Goal: Task Accomplishment & Management: Manage account settings

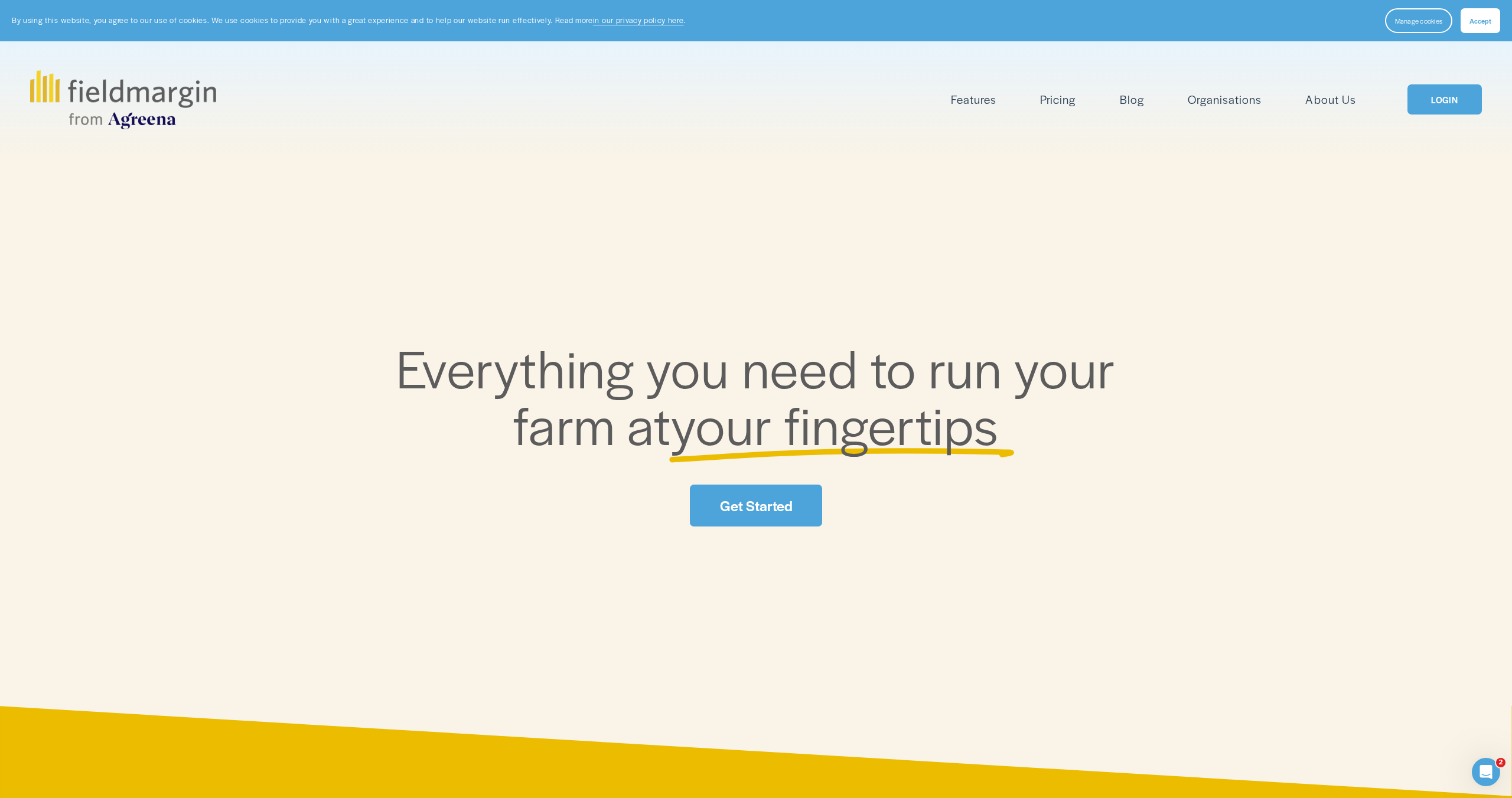
click at [1446, 101] on link "LOGIN" at bounding box center [1445, 99] width 75 height 30
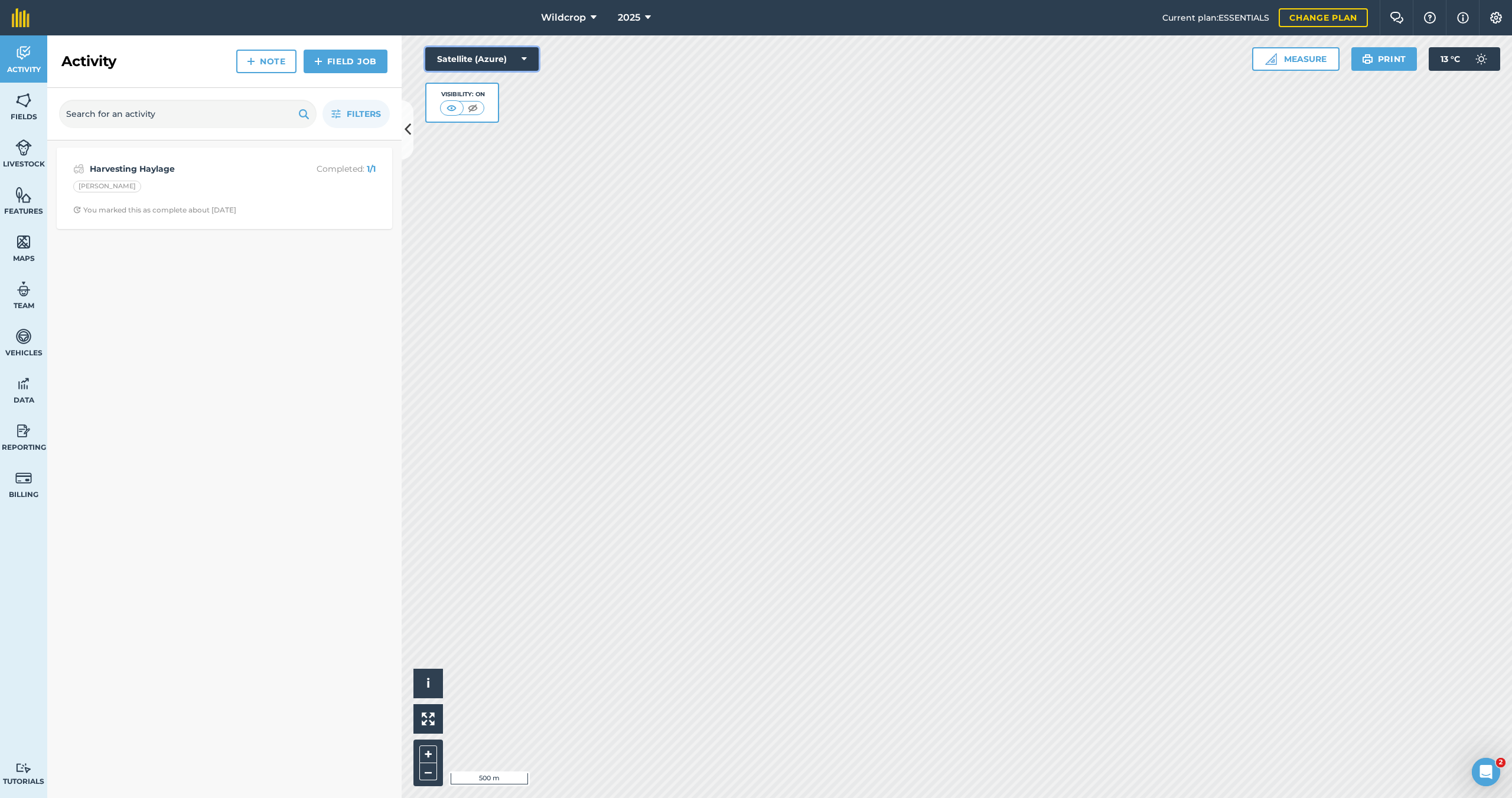
click at [524, 58] on icon at bounding box center [525, 58] width 5 height 12
click at [502, 107] on button "Satellite (Mapbox)" at bounding box center [482, 106] width 114 height 24
click at [806, 0] on html "Wildcrop 2025 Current plan : ESSENTIALS Change plan Farm Chat Help Info Setting…" at bounding box center [756, 399] width 1512 height 798
click at [946, 0] on html "Wildcrop 2025 Current plan : ESSENTIALS Change plan Farm Chat Help Info Setting…" at bounding box center [756, 399] width 1512 height 798
click at [926, 26] on div "Wildcrop 2025 Current plan : ESSENTIALS Change plan Farm Chat Help Info Setting…" at bounding box center [756, 399] width 1512 height 798
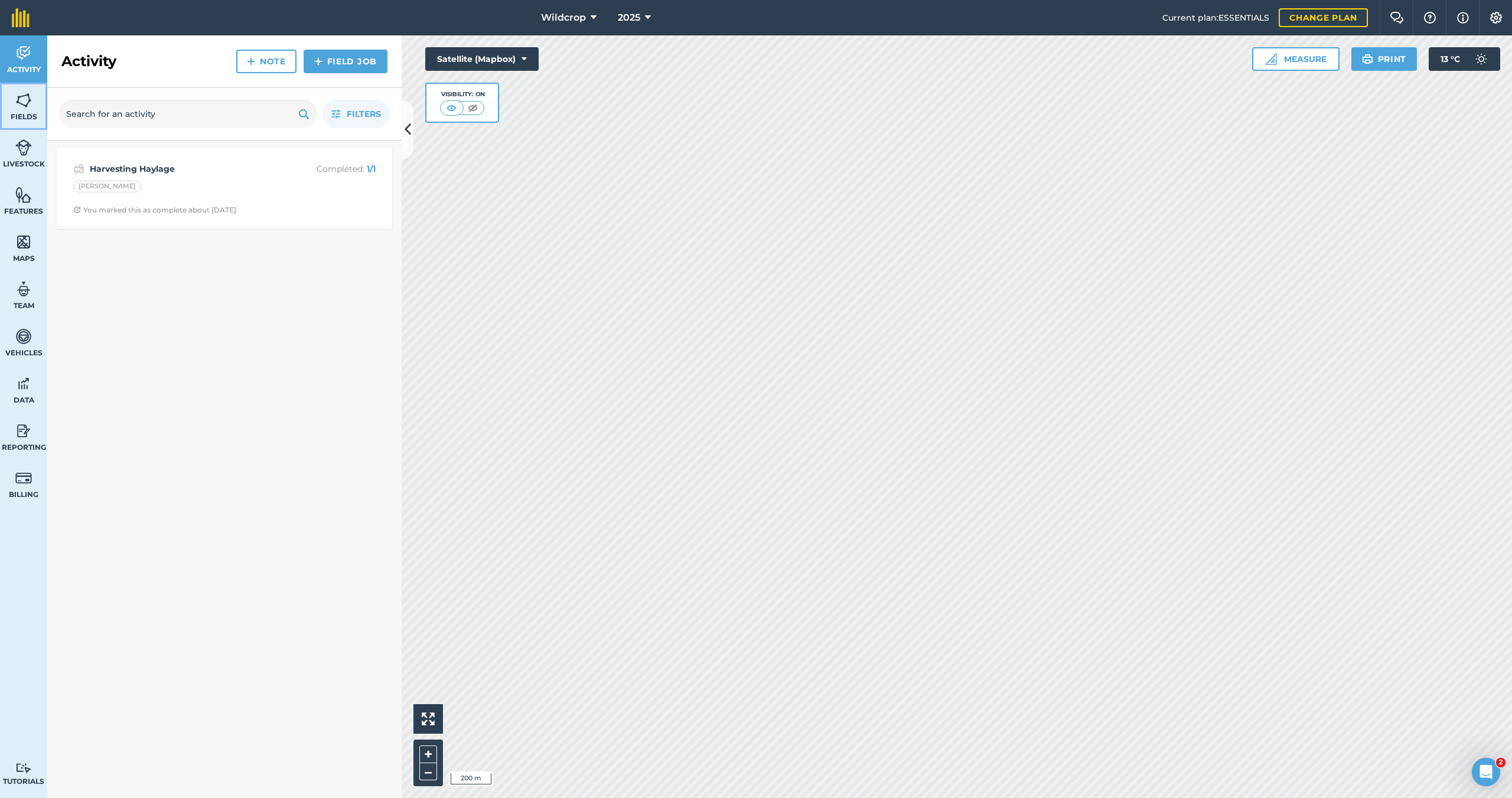
click at [25, 108] on img at bounding box center [24, 100] width 16 height 17
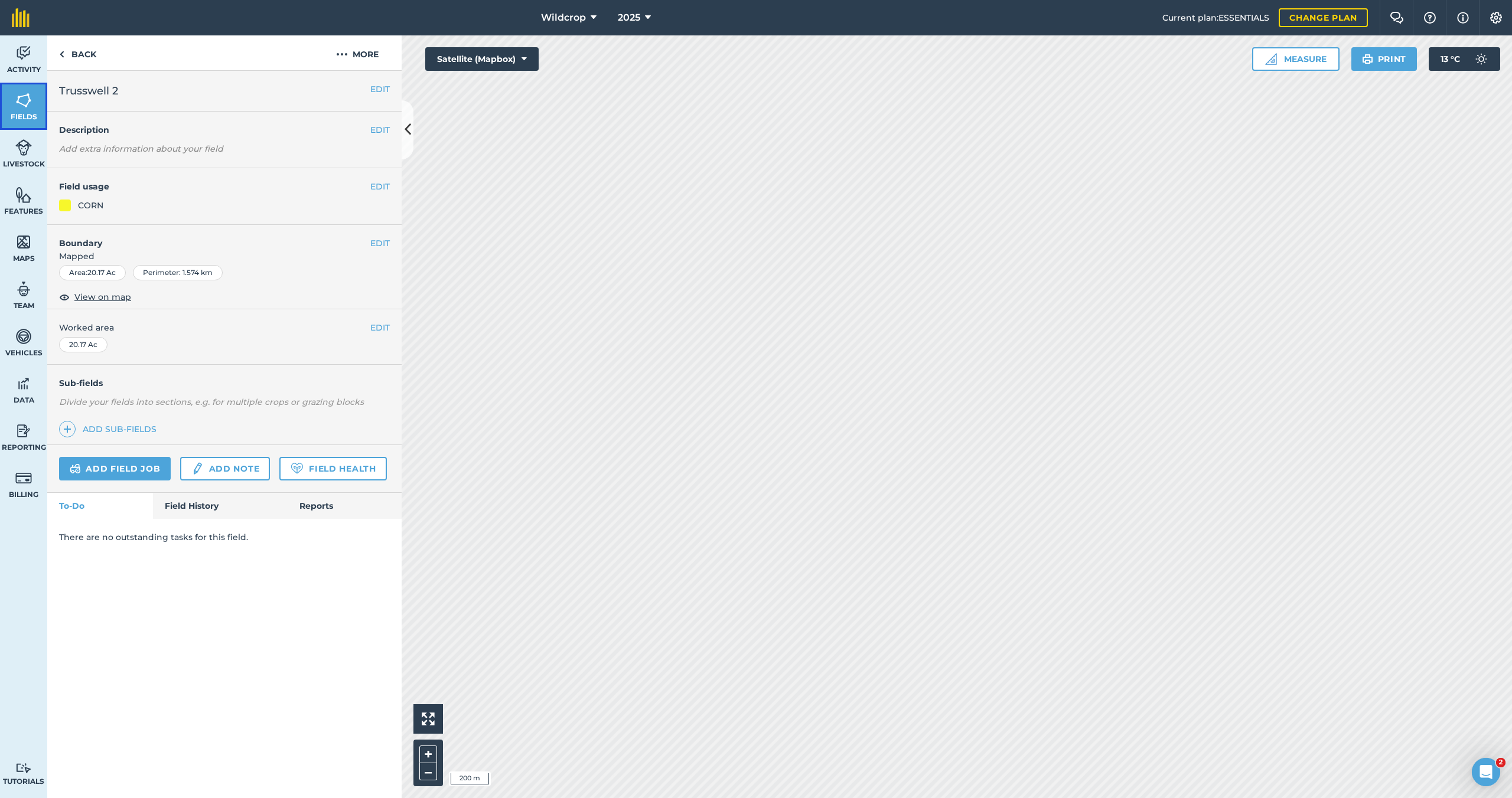
click at [30, 104] on img at bounding box center [24, 100] width 16 height 17
click at [377, 90] on button "EDIT" at bounding box center [379, 89] width 19 height 13
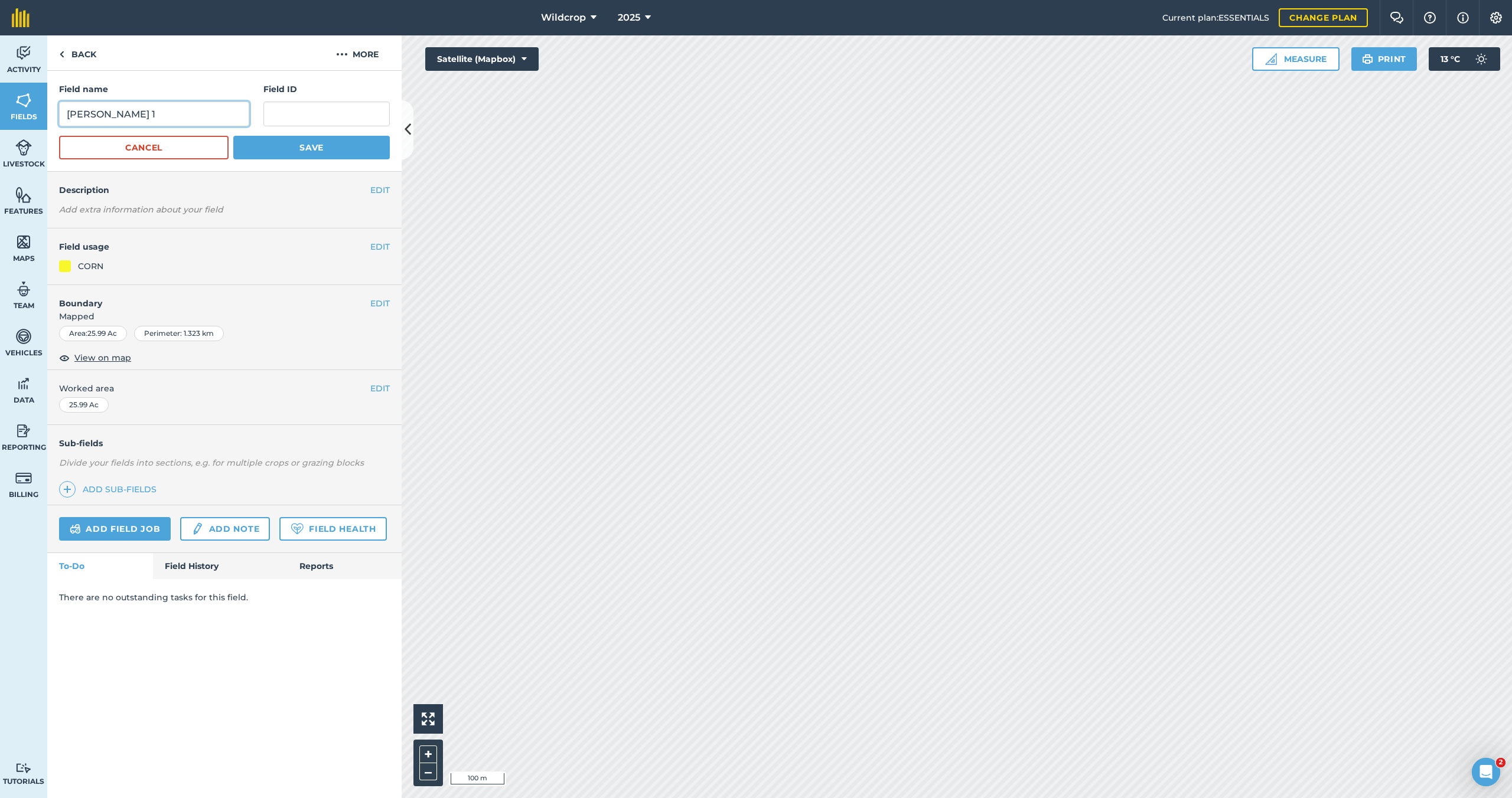
drag, startPoint x: 84, startPoint y: 117, endPoint x: 71, endPoint y: 115, distance: 13.2
click at [71, 115] on input "Jay W 1" at bounding box center [154, 114] width 190 height 25
type input "[PERSON_NAME] 1"
click at [318, 151] on button "Save" at bounding box center [312, 147] width 156 height 24
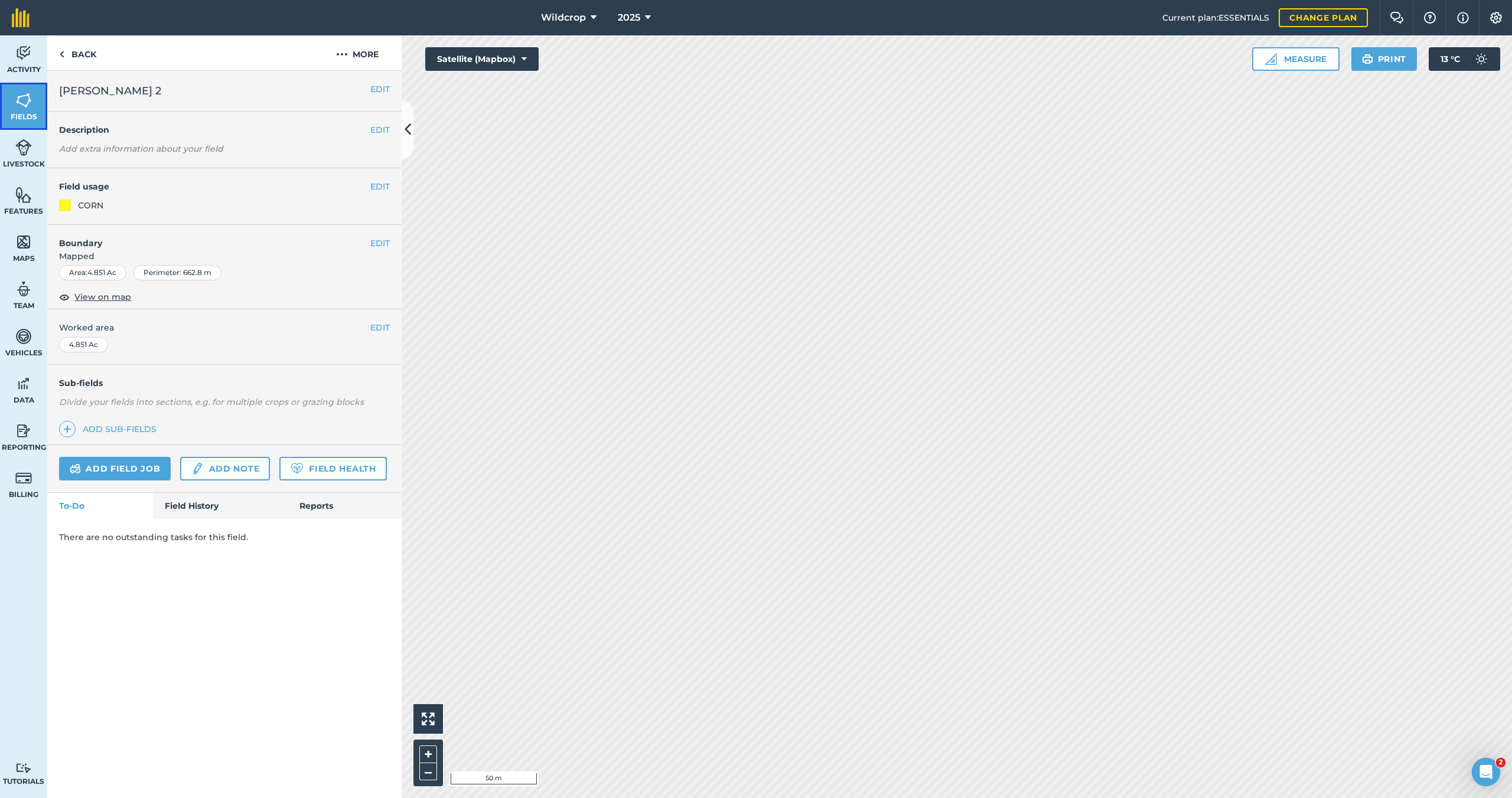
click at [21, 105] on img at bounding box center [24, 100] width 16 height 17
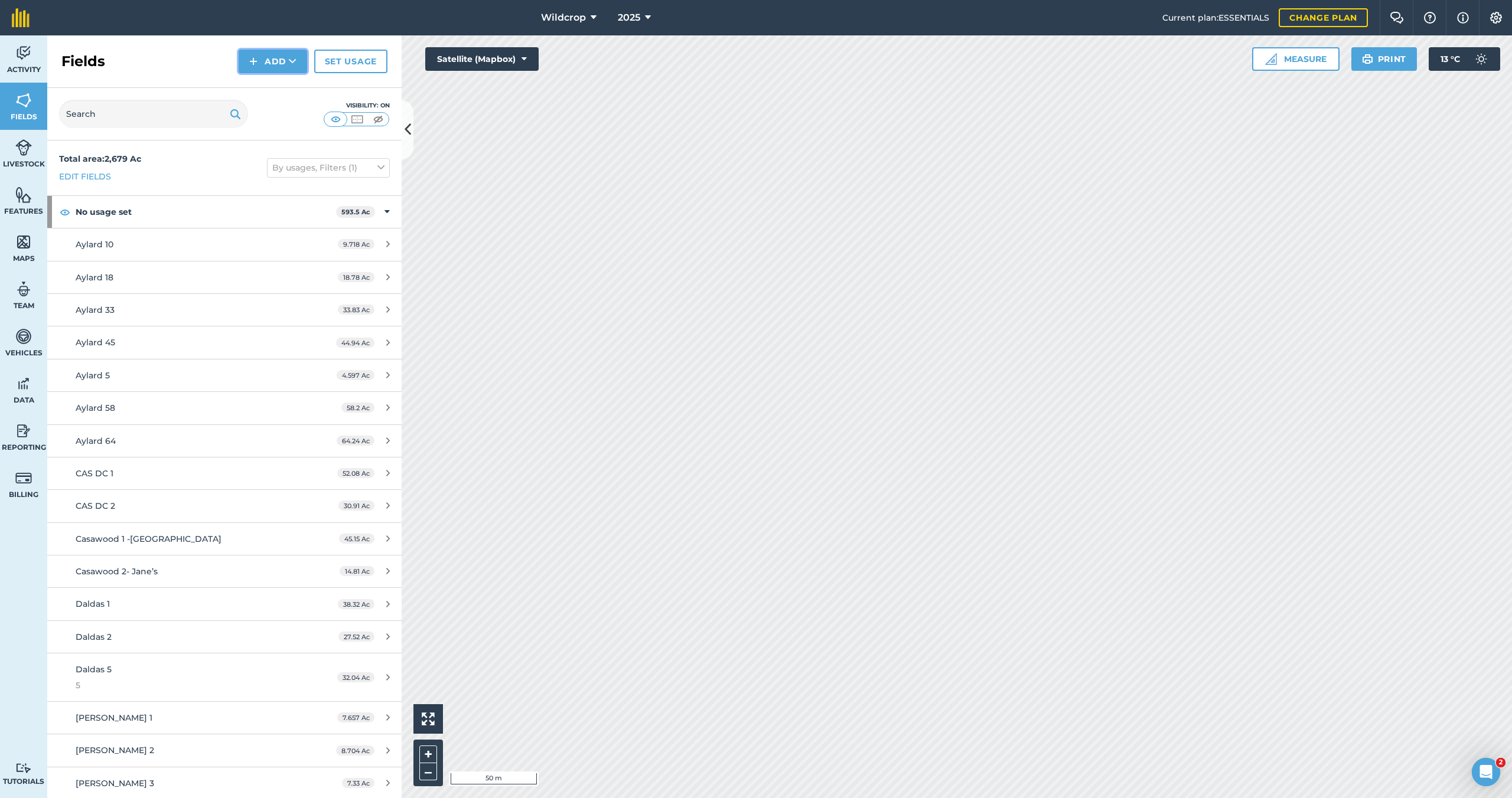
click at [267, 59] on button "Add" at bounding box center [272, 62] width 68 height 24
click at [278, 89] on link "Draw" at bounding box center [272, 87] width 65 height 26
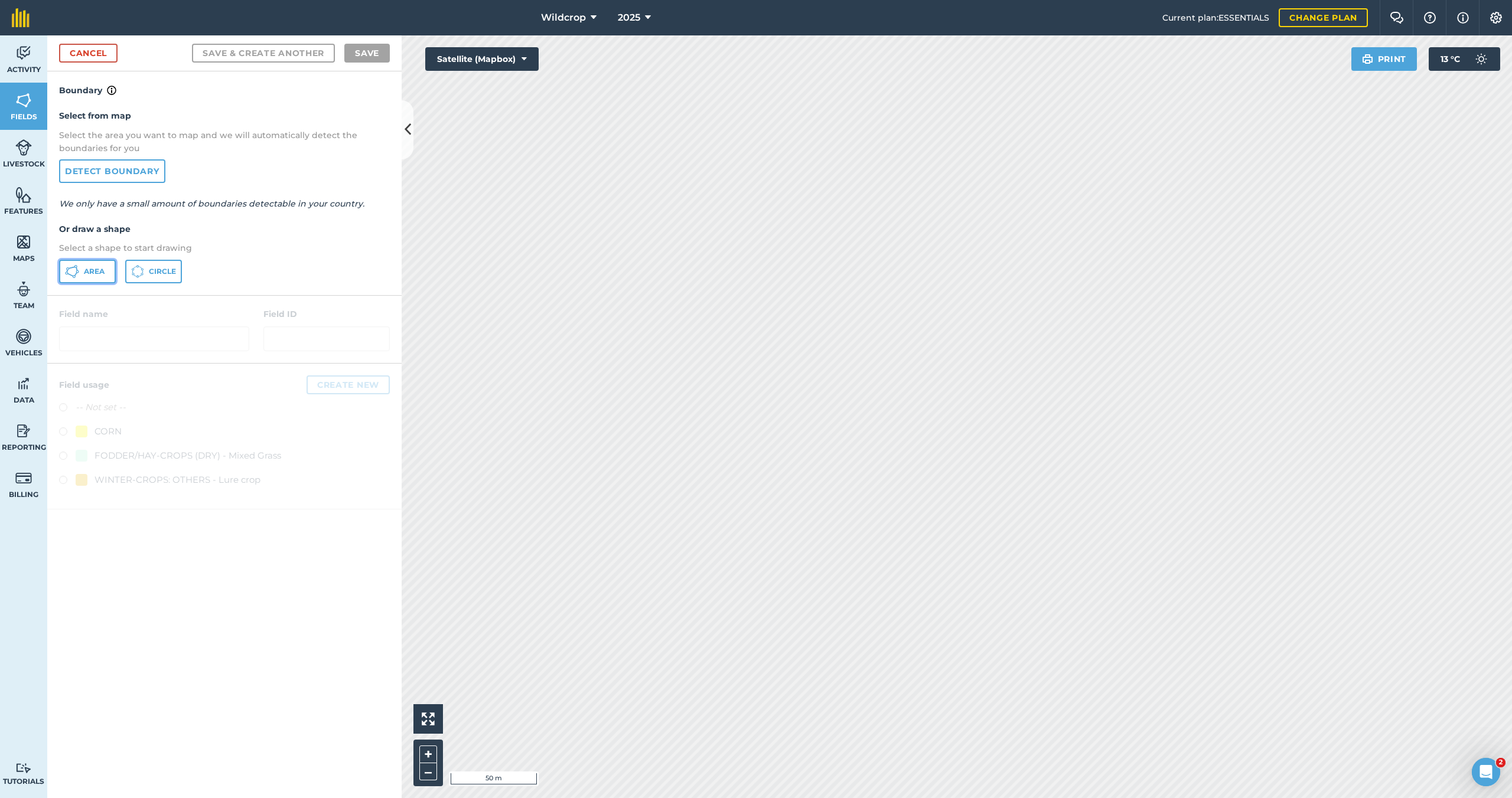
click at [90, 274] on span "Area" at bounding box center [94, 272] width 21 height 9
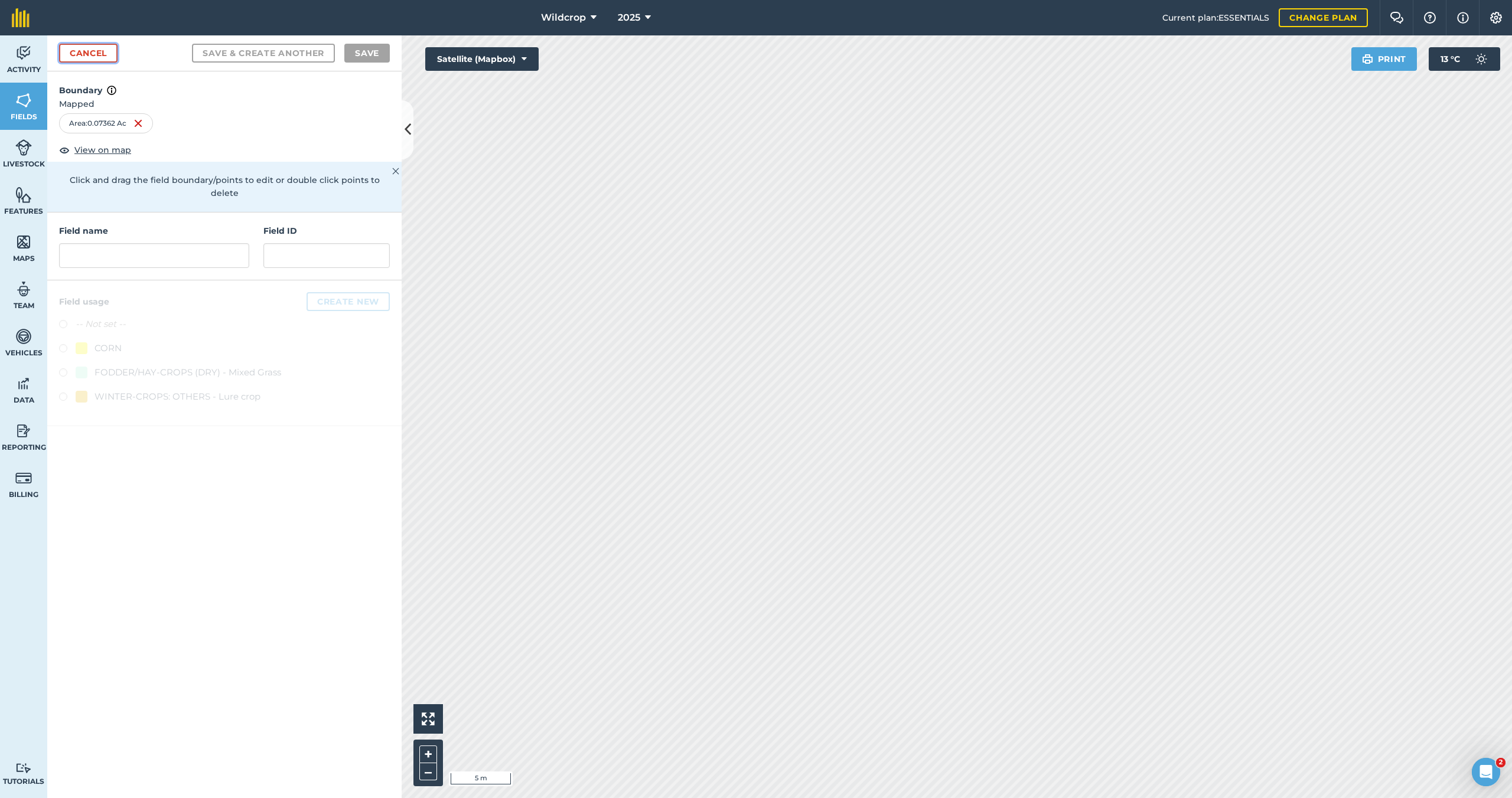
click at [98, 53] on link "Cancel" at bounding box center [88, 53] width 58 height 19
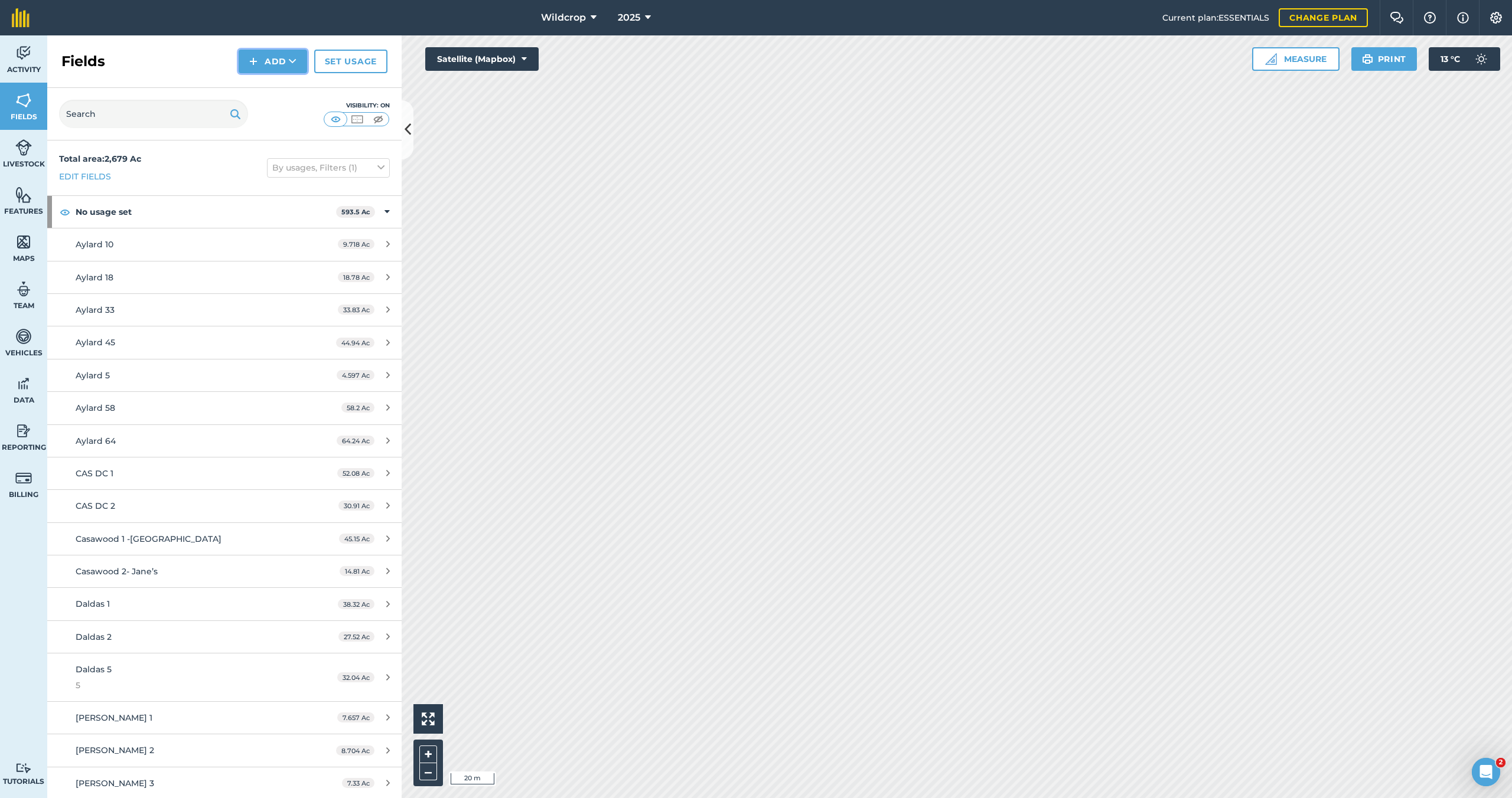
click at [275, 60] on button "Add" at bounding box center [272, 62] width 68 height 24
click at [281, 90] on link "Draw" at bounding box center [272, 87] width 65 height 26
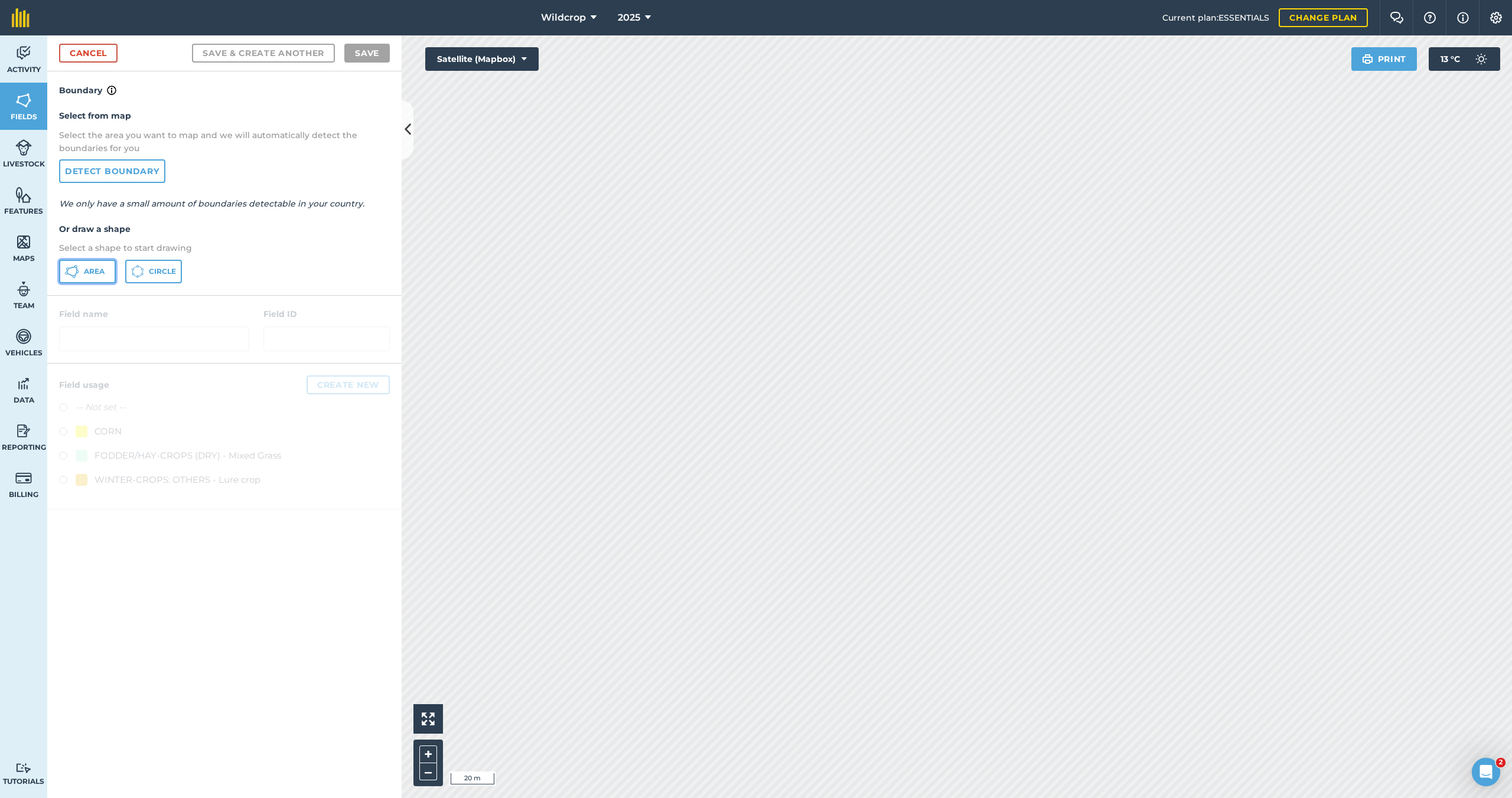
click at [94, 272] on span "Area" at bounding box center [94, 272] width 21 height 9
click at [98, 55] on link "Cancel" at bounding box center [88, 53] width 58 height 19
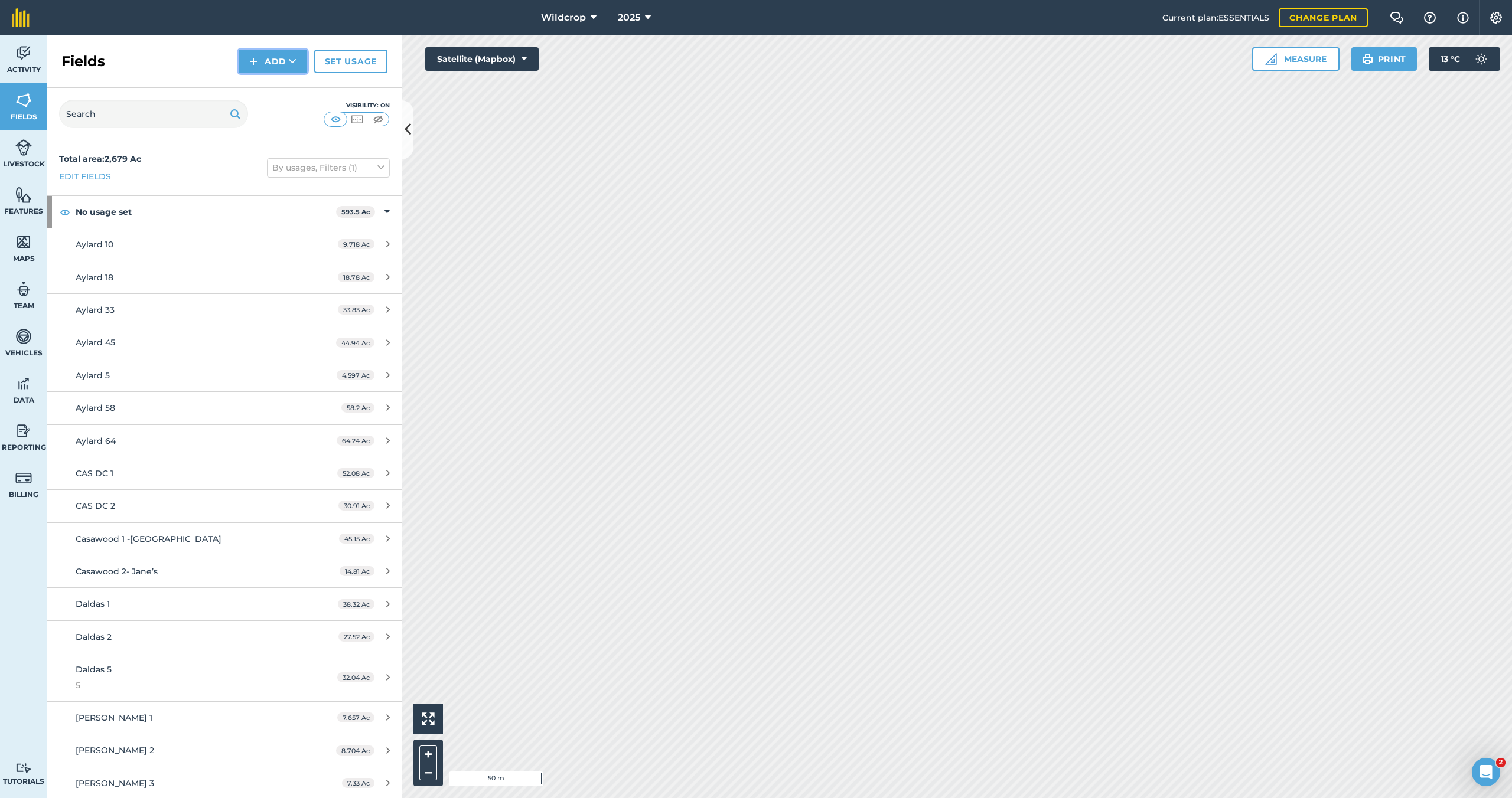
click at [271, 60] on button "Add" at bounding box center [272, 62] width 68 height 24
click at [272, 87] on link "Draw" at bounding box center [272, 87] width 65 height 26
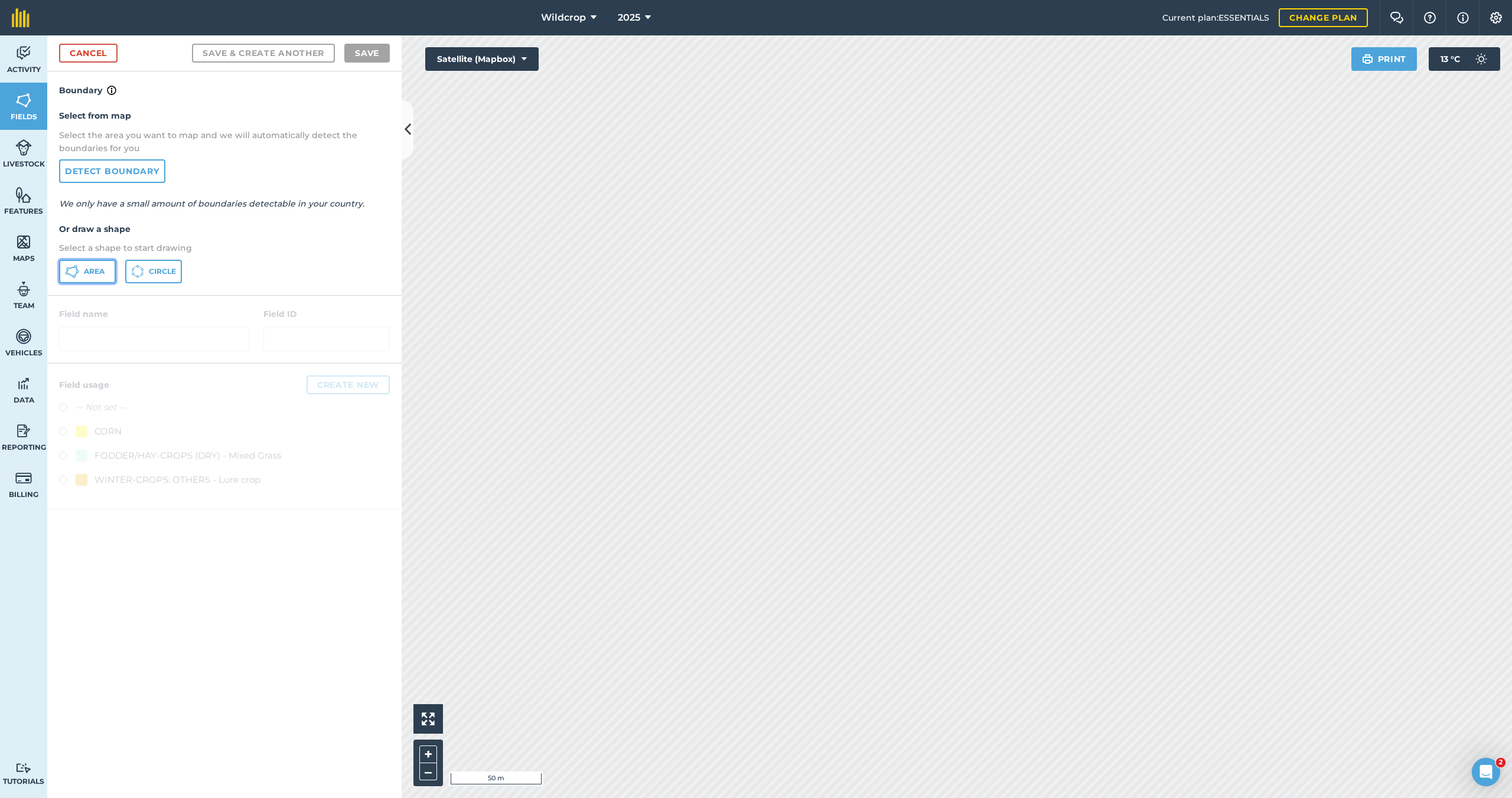
drag, startPoint x: 86, startPoint y: 267, endPoint x: 93, endPoint y: 267, distance: 7.0
click at [86, 267] on span "Area" at bounding box center [94, 272] width 21 height 9
click at [26, 110] on link "Fields" at bounding box center [24, 106] width 47 height 47
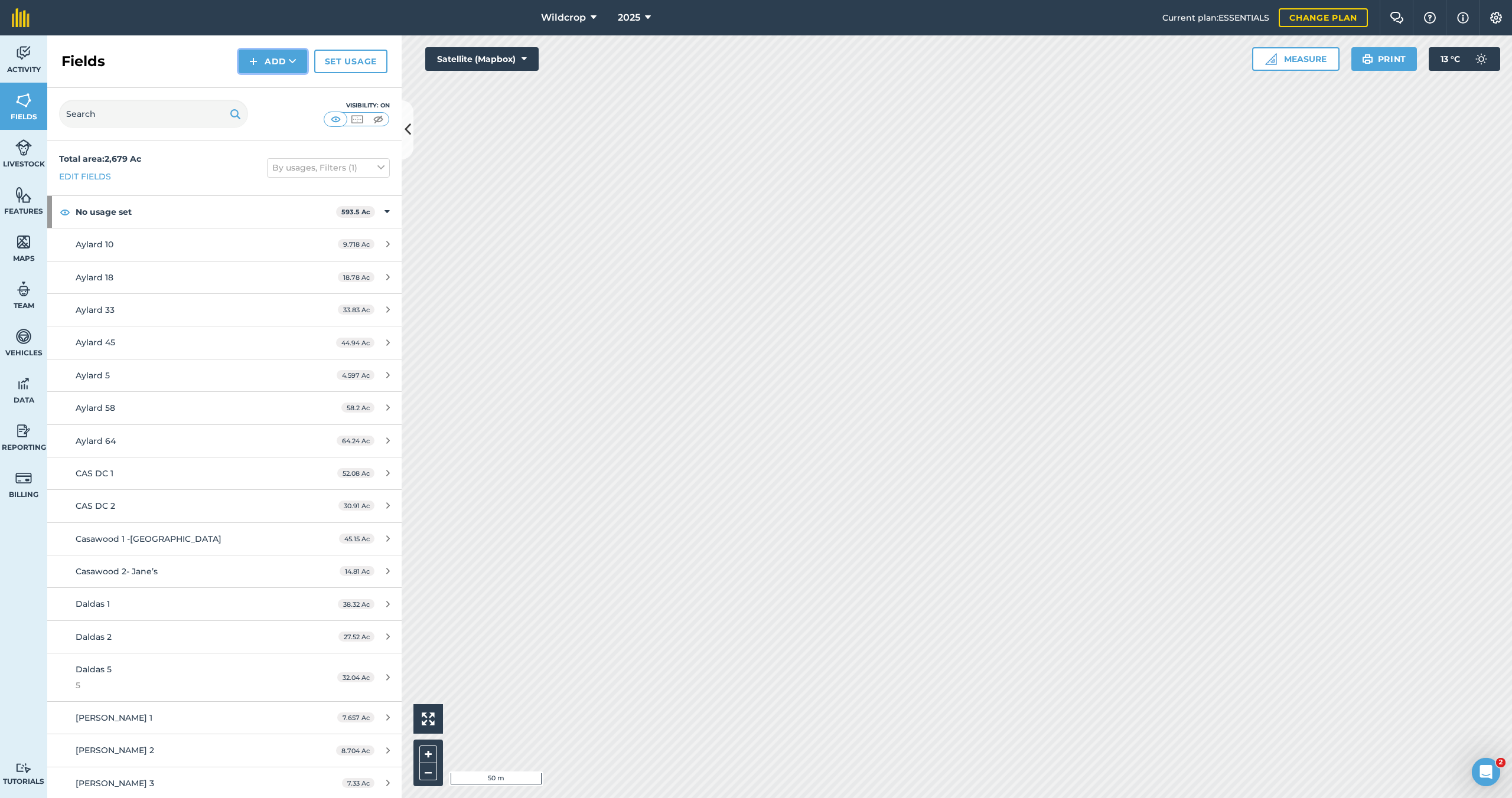
click at [283, 67] on button "Add" at bounding box center [272, 62] width 68 height 24
click at [284, 88] on link "Draw" at bounding box center [272, 87] width 65 height 26
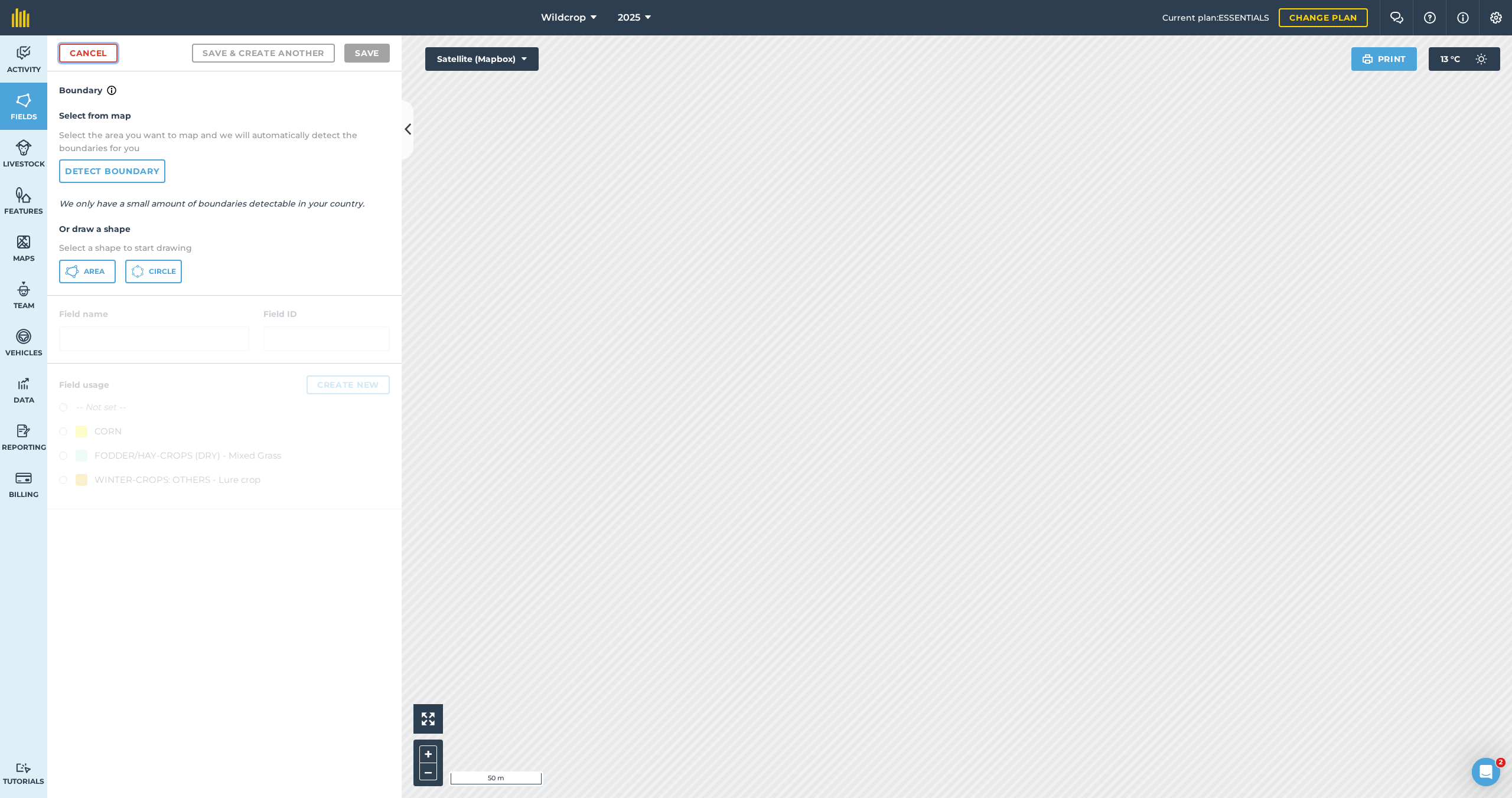
click at [105, 52] on link "Cancel" at bounding box center [88, 53] width 58 height 19
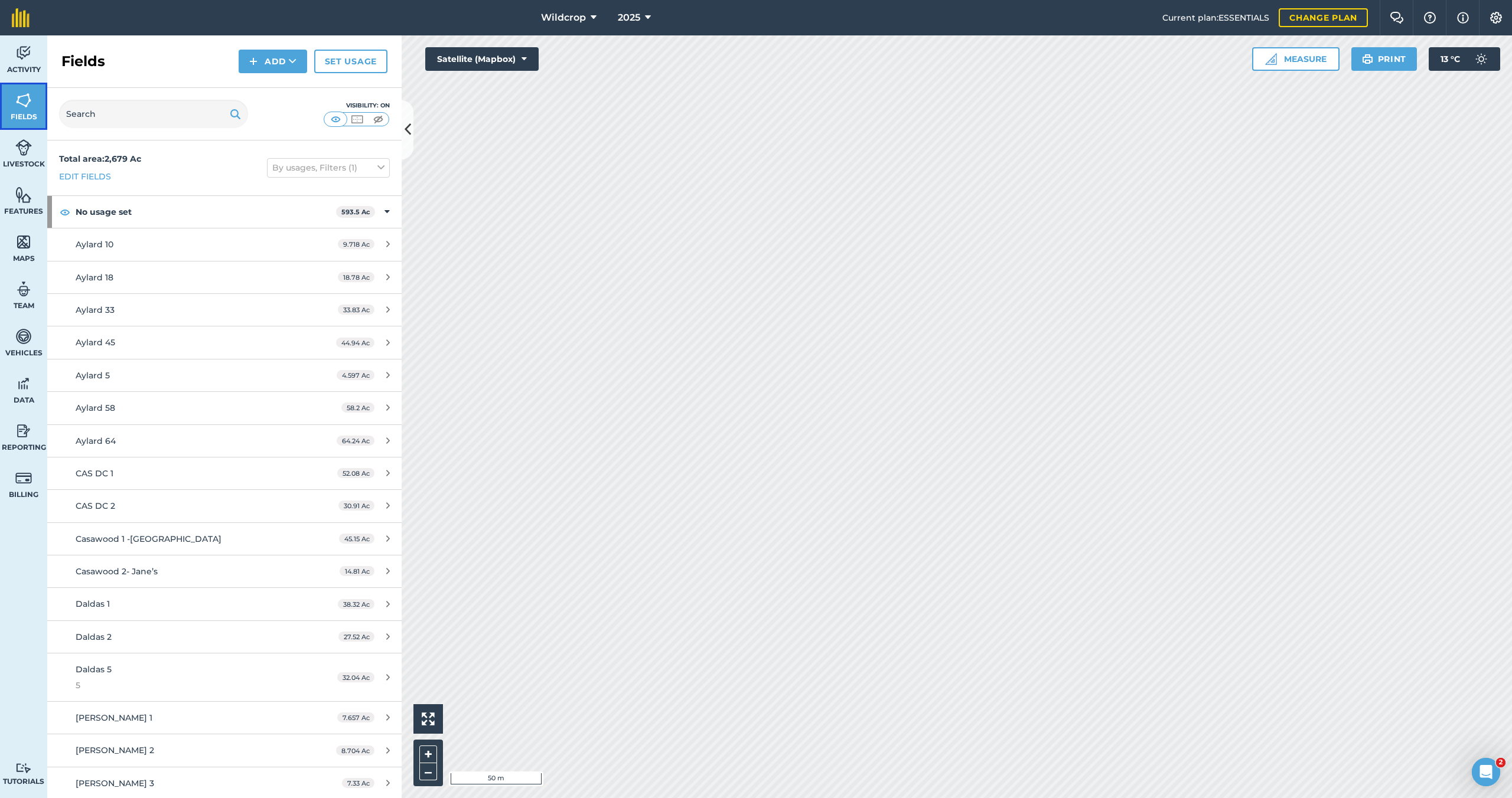
click at [31, 110] on link "Fields" at bounding box center [24, 106] width 47 height 47
click at [292, 62] on icon at bounding box center [293, 61] width 7 height 12
click at [283, 90] on link "Draw" at bounding box center [272, 87] width 65 height 26
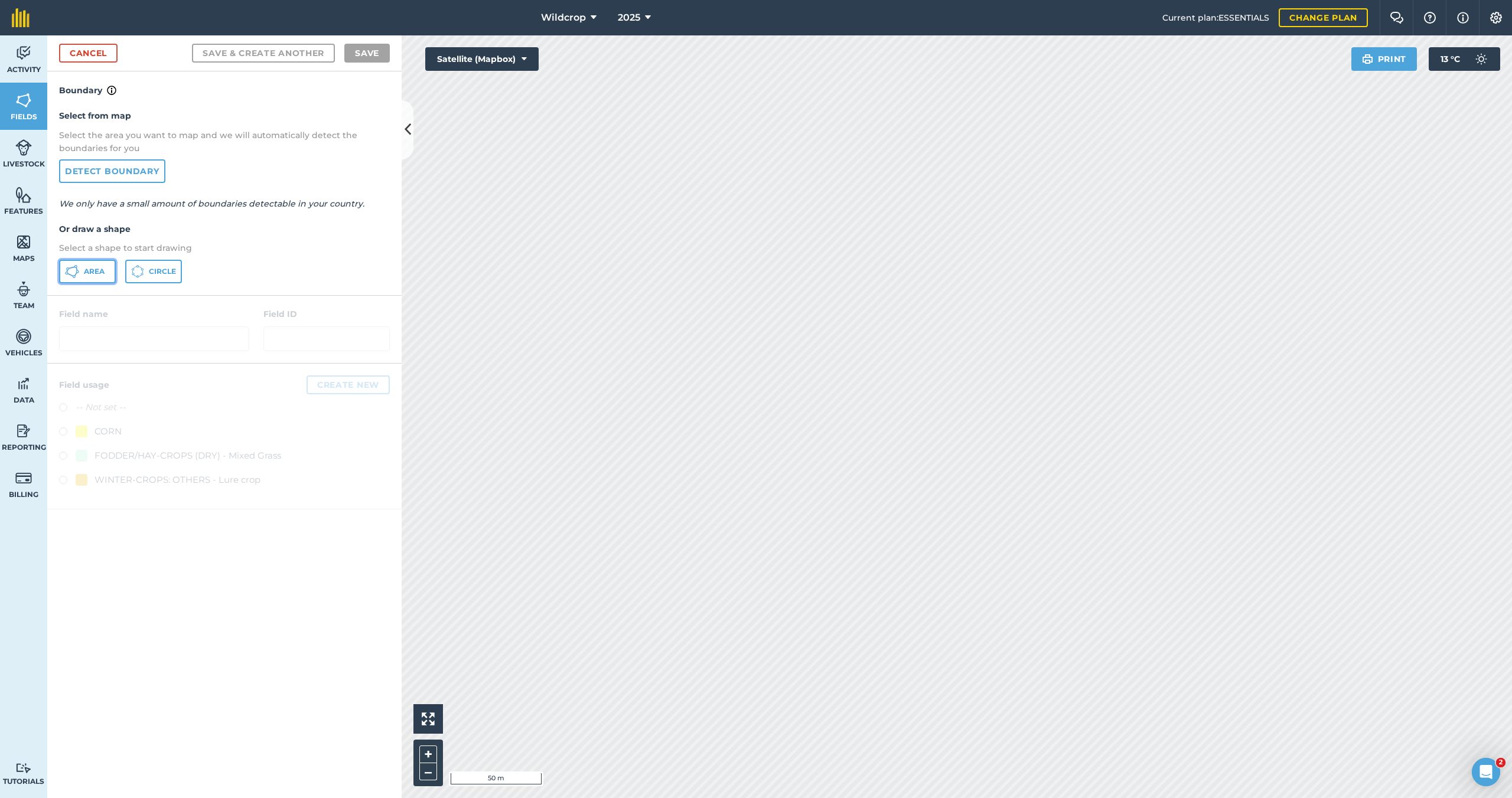
click at [98, 274] on span "Area" at bounding box center [94, 272] width 21 height 9
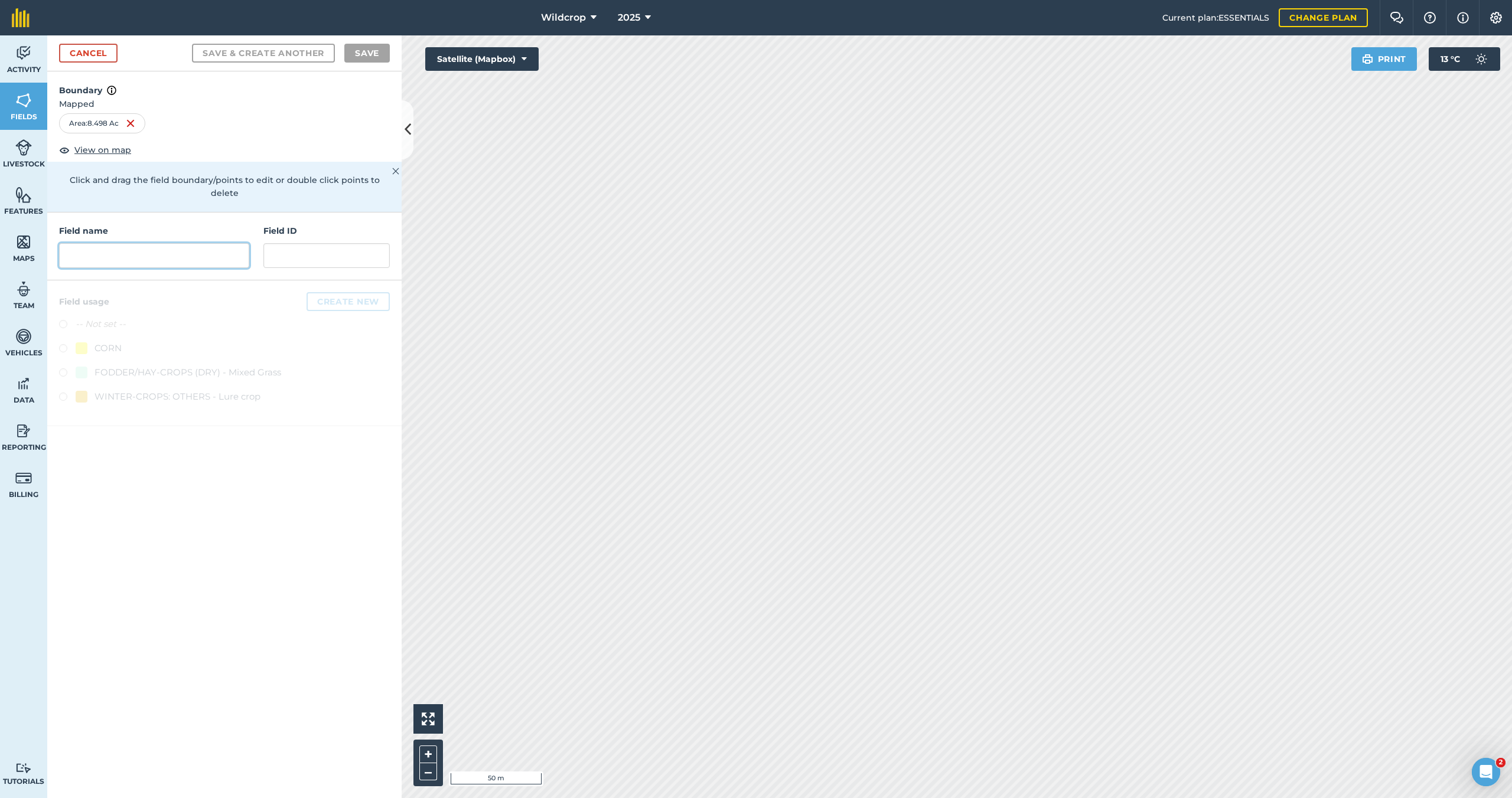
click at [84, 244] on input "text" at bounding box center [154, 255] width 190 height 25
type input "[PERSON_NAME] 1"
click at [66, 344] on label at bounding box center [67, 350] width 16 height 12
radio input "true"
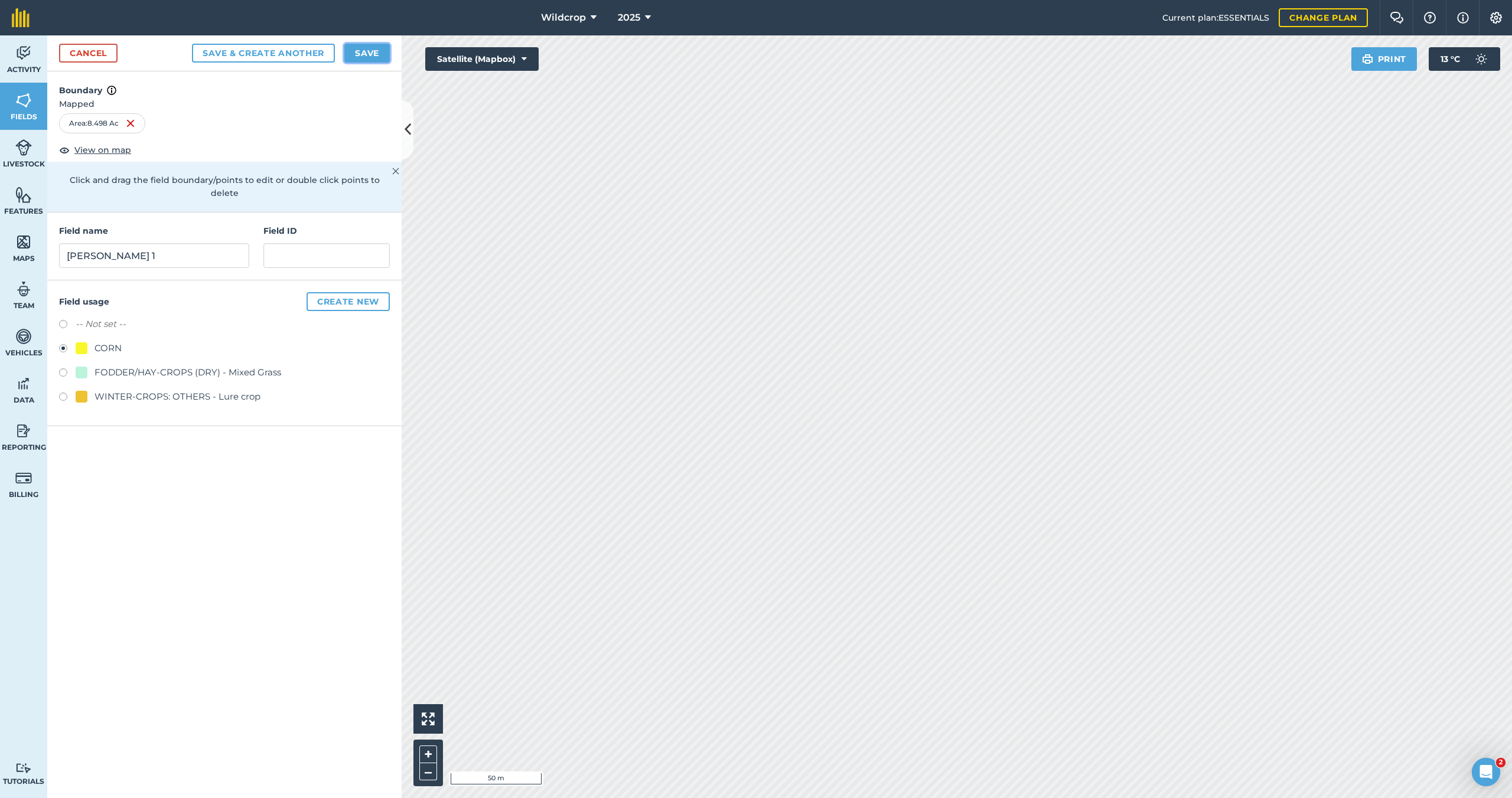
click at [377, 51] on button "Save" at bounding box center [367, 53] width 45 height 19
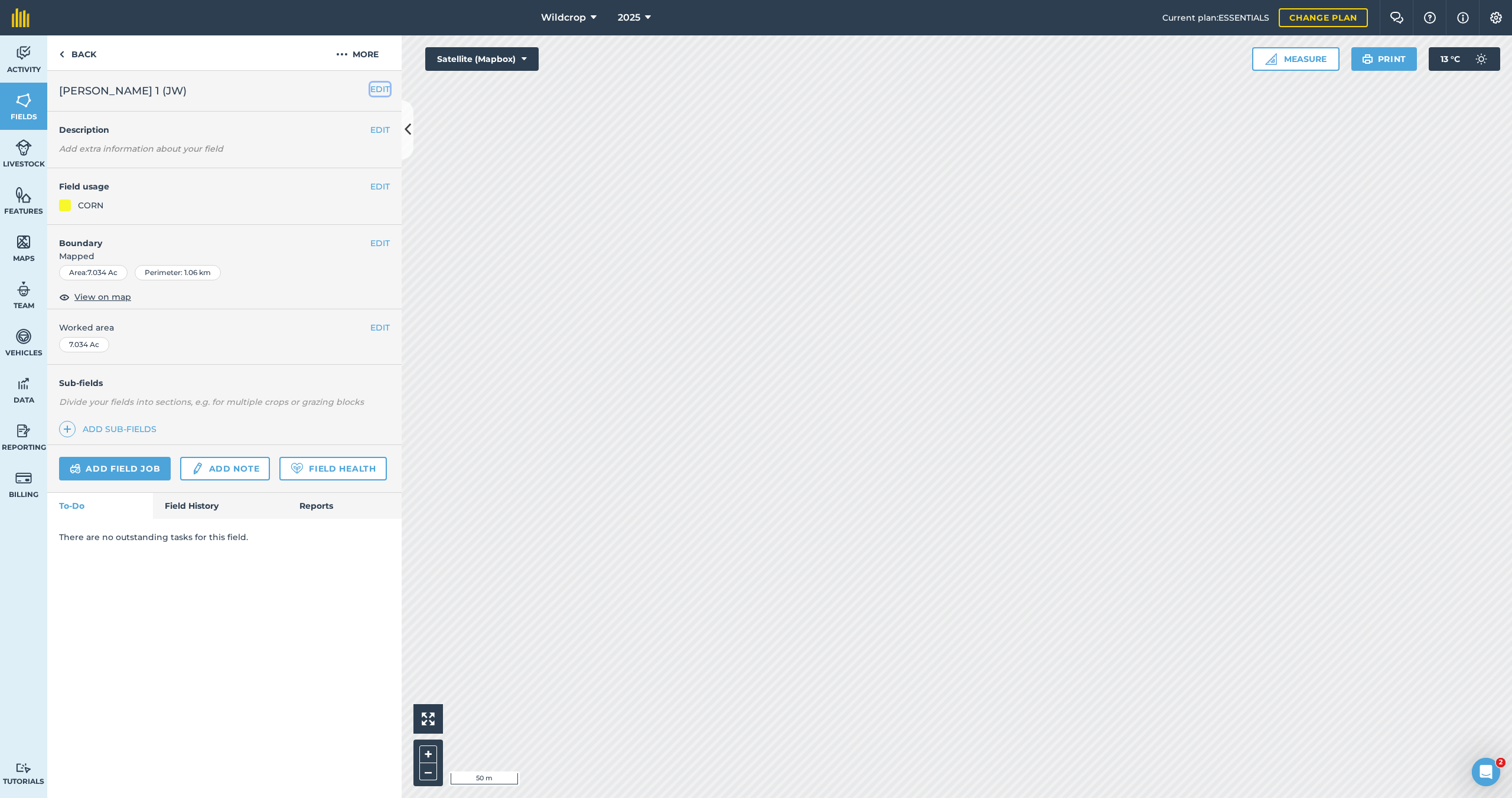
click at [386, 89] on button "EDIT" at bounding box center [379, 89] width 19 height 13
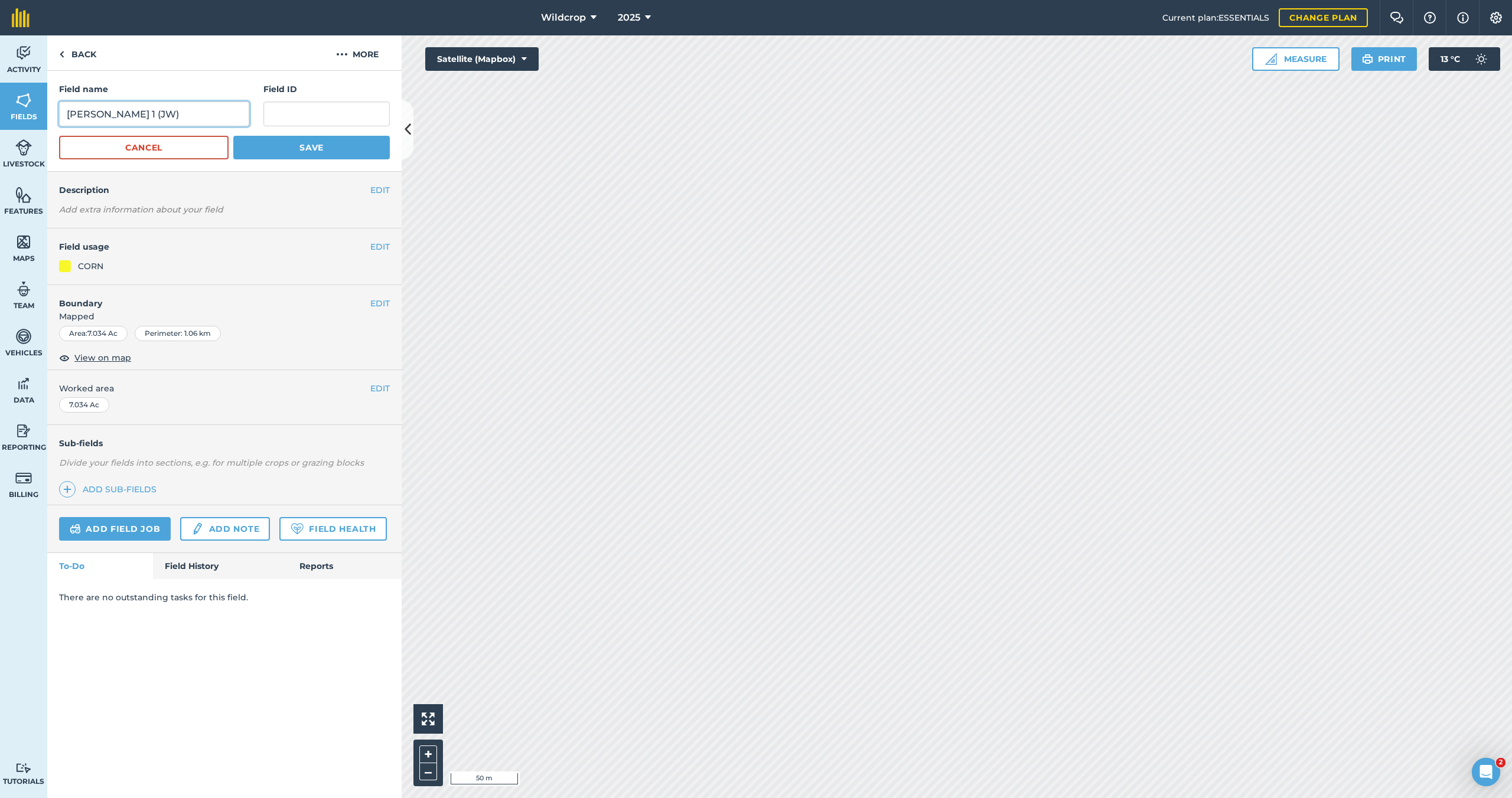
drag, startPoint x: 117, startPoint y: 114, endPoint x: 28, endPoint y: 111, distance: 89.1
click at [29, 112] on div "Activity Fields Livestock Features Maps Team Vehicles Data Reporting Billing Tu…" at bounding box center [756, 416] width 1512 height 763
type input "[PERSON_NAME] 2"
click at [304, 148] on button "Save" at bounding box center [312, 147] width 156 height 24
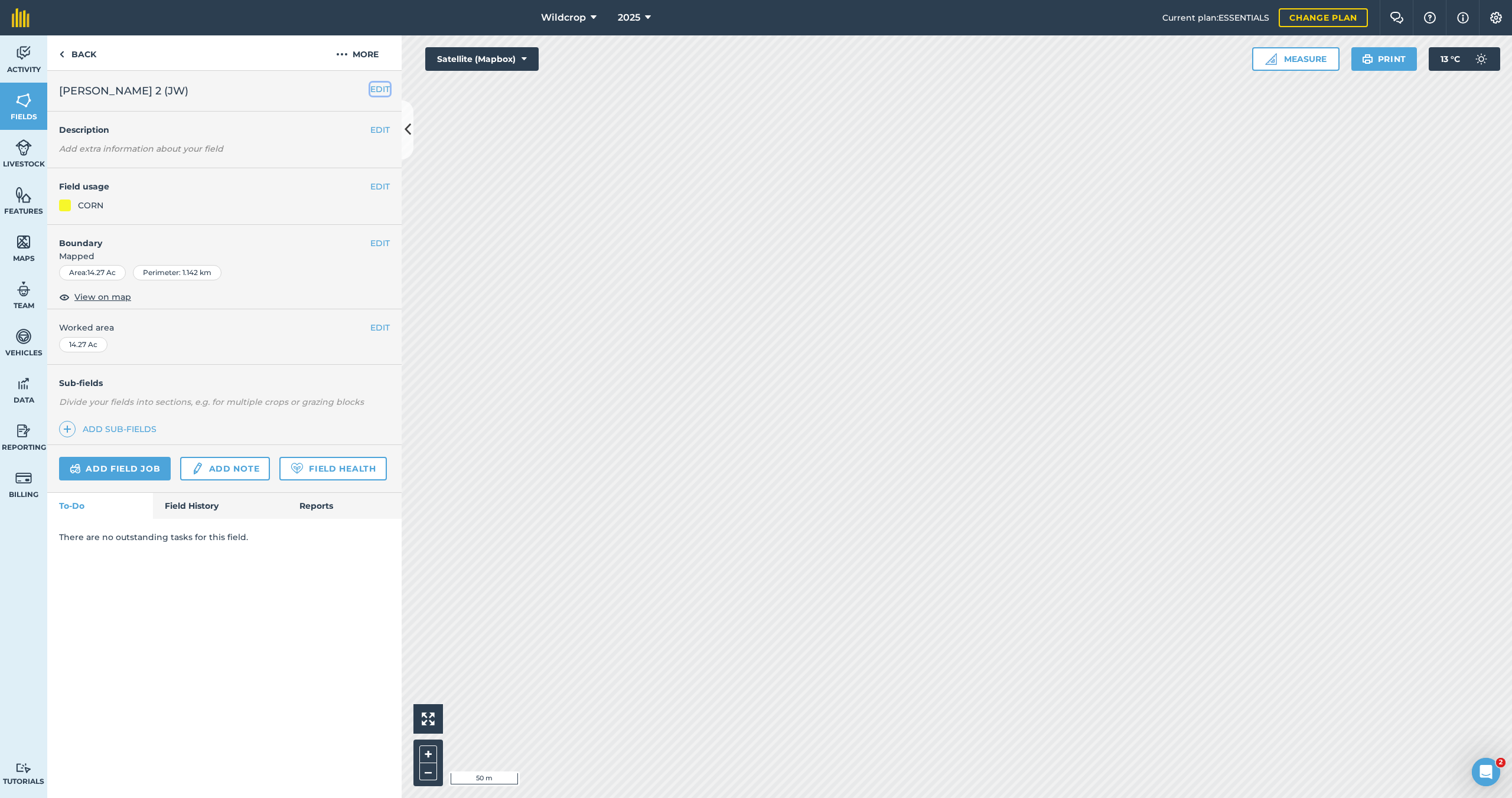
click at [381, 89] on button "EDIT" at bounding box center [379, 89] width 19 height 13
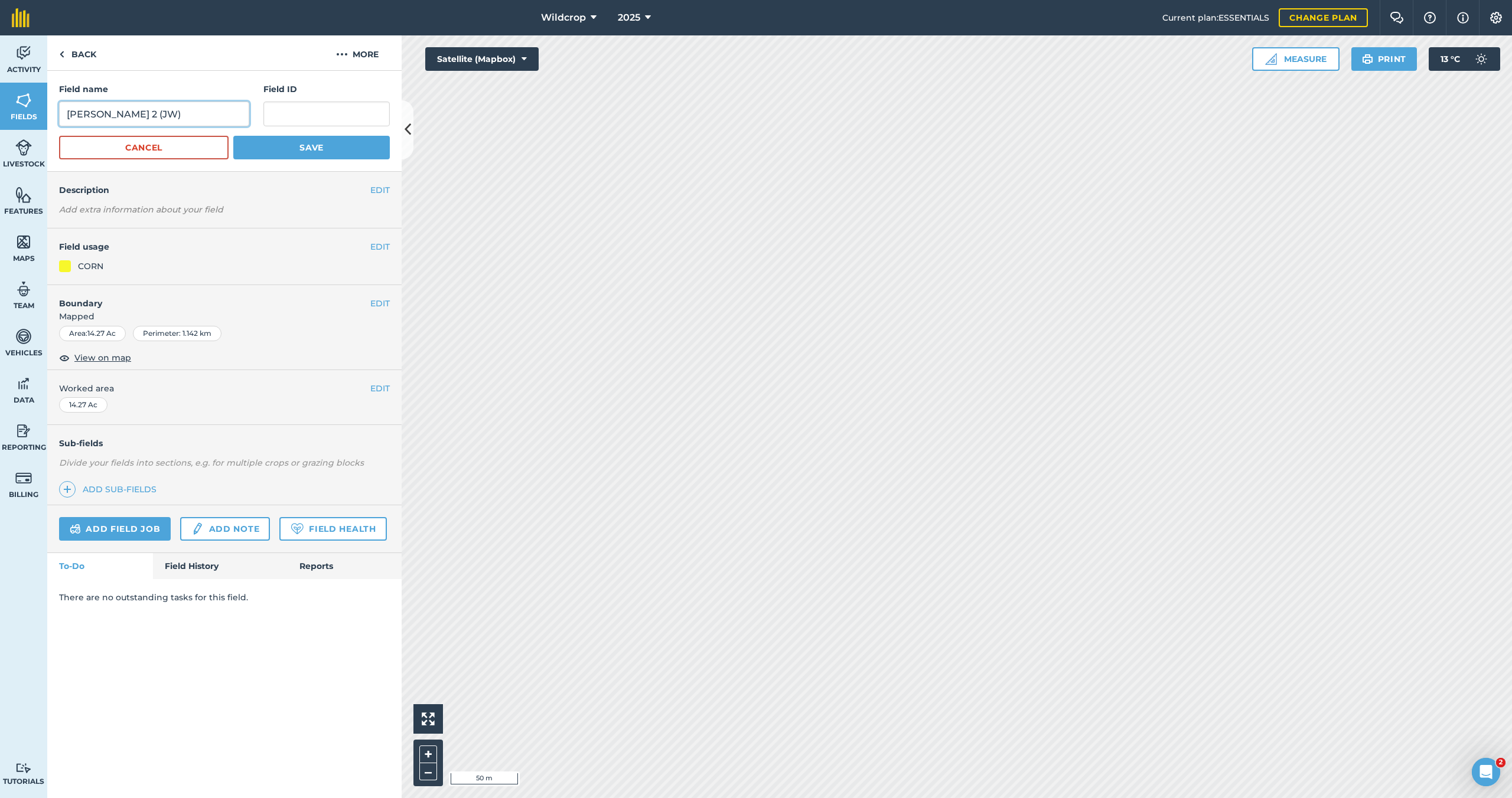
drag, startPoint x: 119, startPoint y: 114, endPoint x: 36, endPoint y: 111, distance: 83.1
click at [38, 111] on div "Activity Fields Livestock Features Maps Team Vehicles Data Reporting Billing Tu…" at bounding box center [756, 416] width 1512 height 763
type input "[PERSON_NAME] 3"
click at [320, 149] on button "Save" at bounding box center [312, 147] width 156 height 24
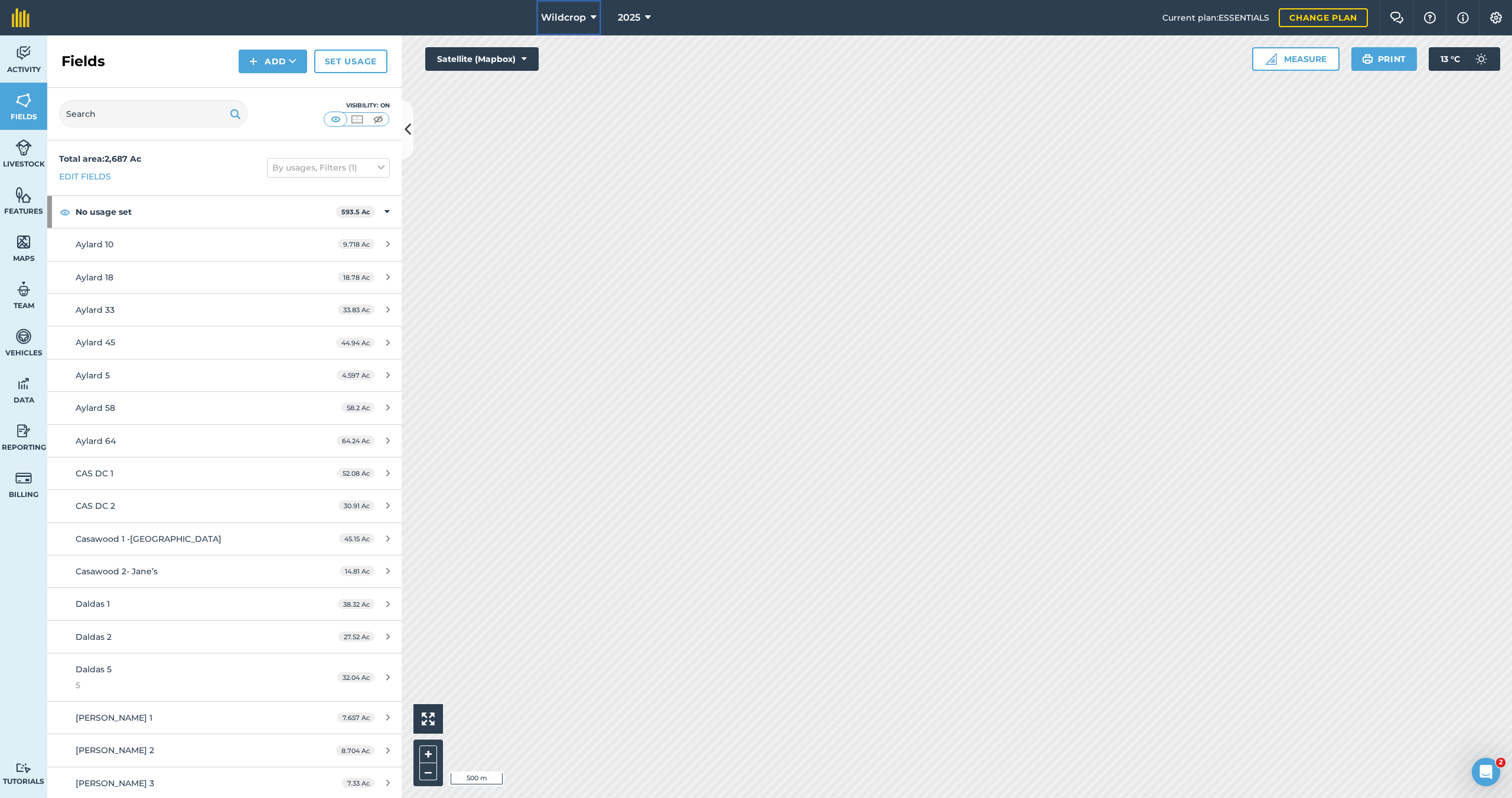
click at [593, 19] on icon at bounding box center [594, 18] width 5 height 15
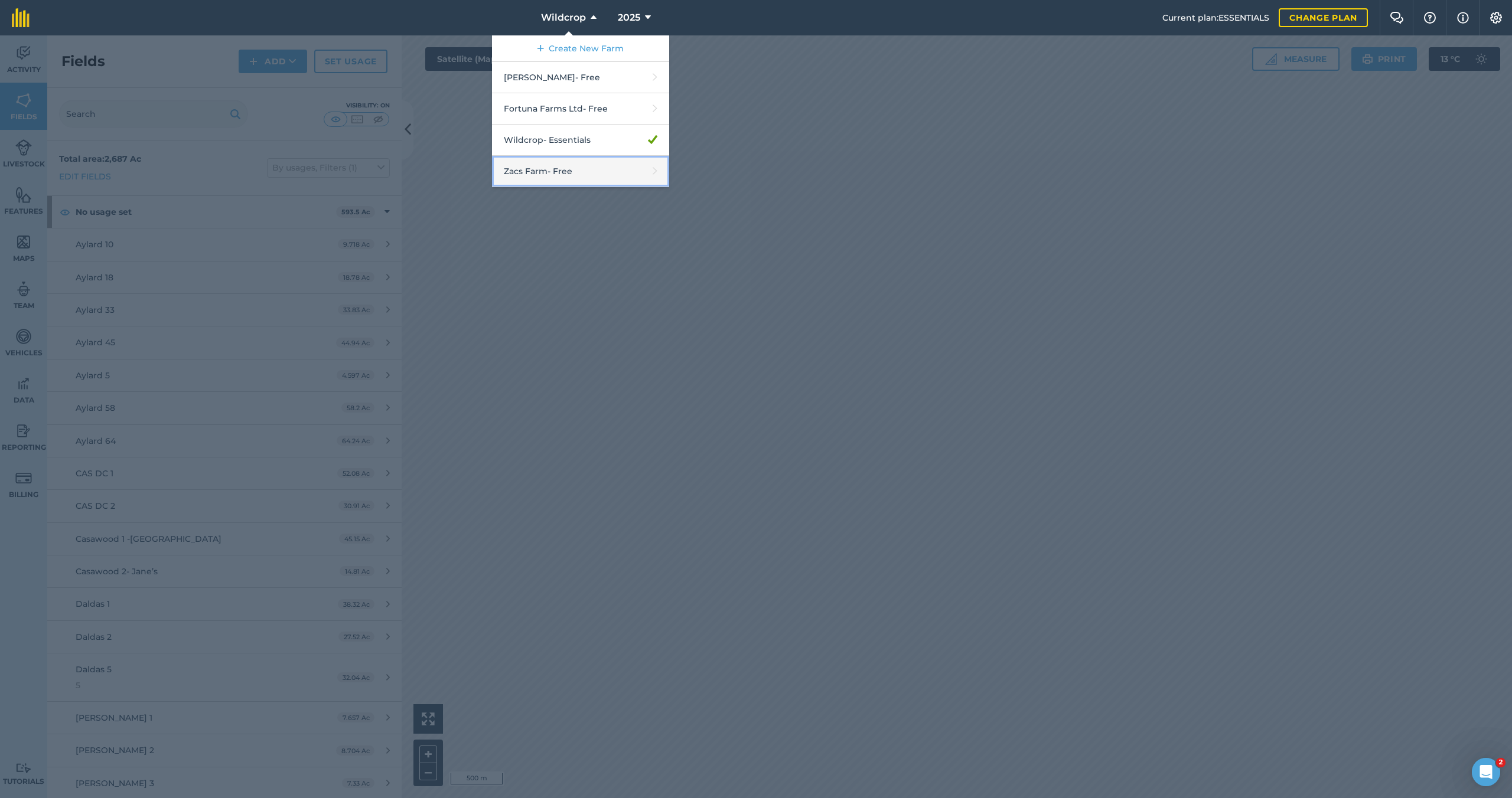
click at [562, 174] on link "Zacs Farm - Free" at bounding box center [580, 171] width 177 height 31
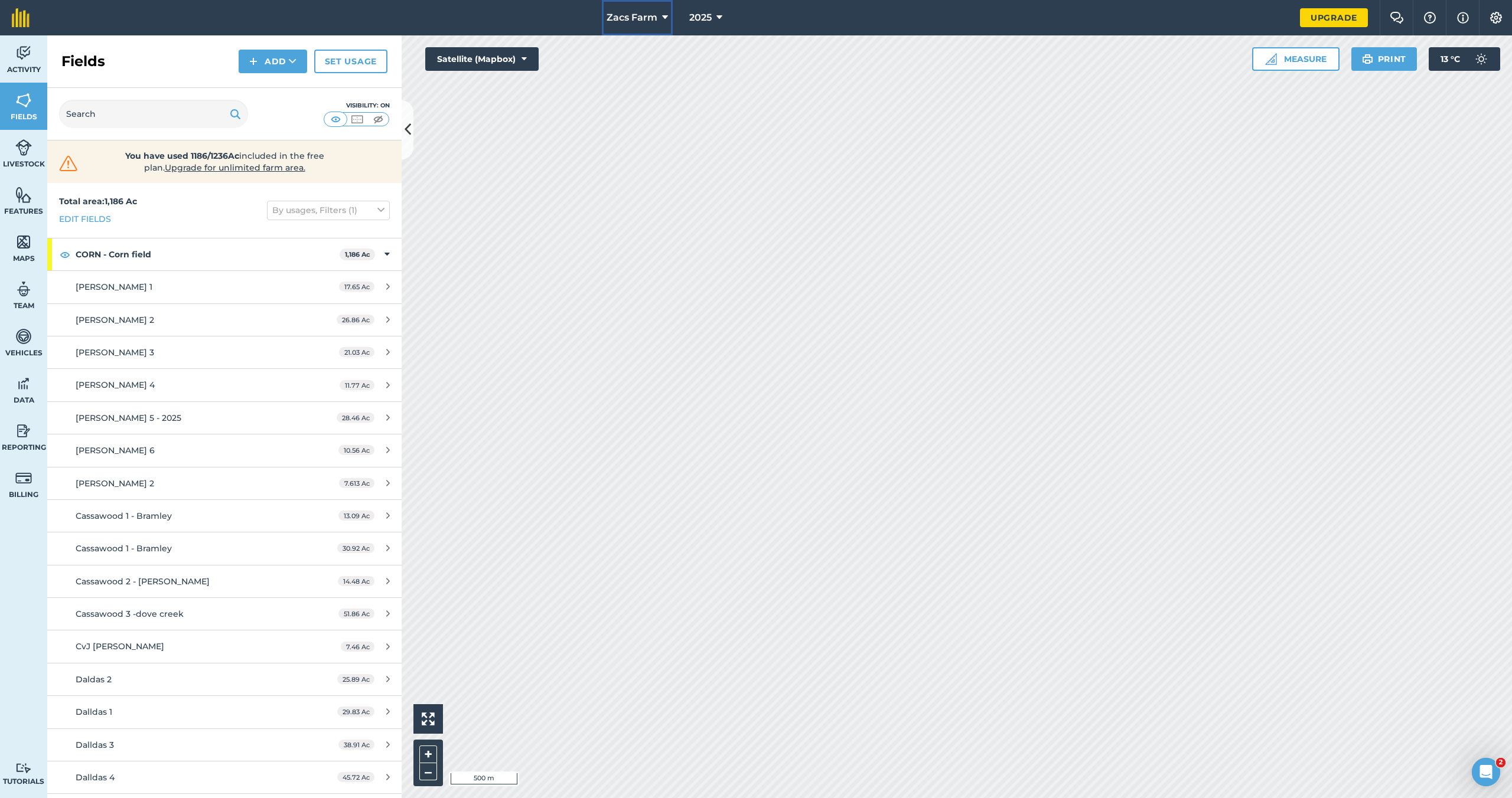
click at [665, 19] on icon at bounding box center [665, 18] width 5 height 15
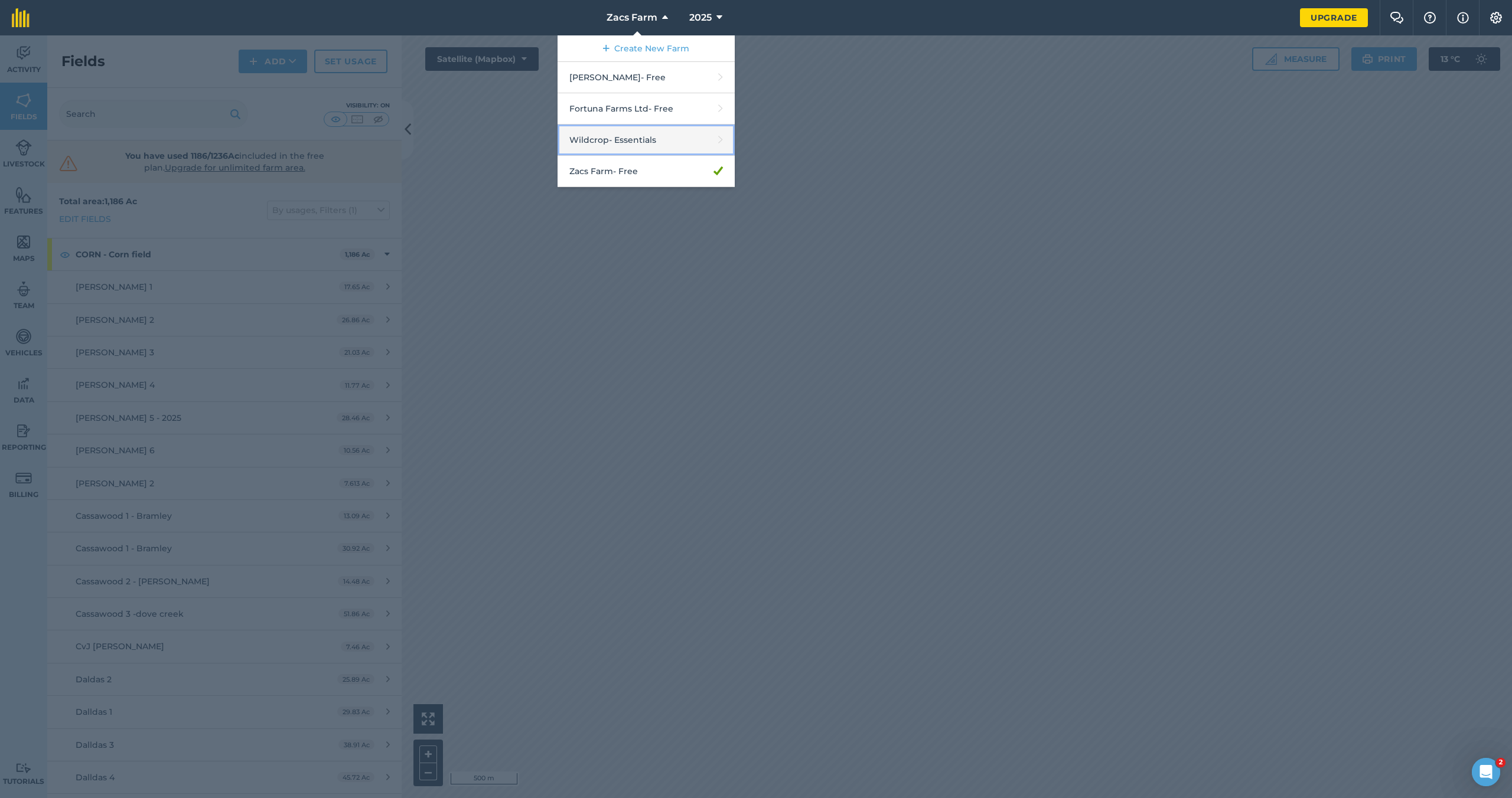
click at [661, 145] on link "Wildcrop - Essentials" at bounding box center [646, 140] width 177 height 31
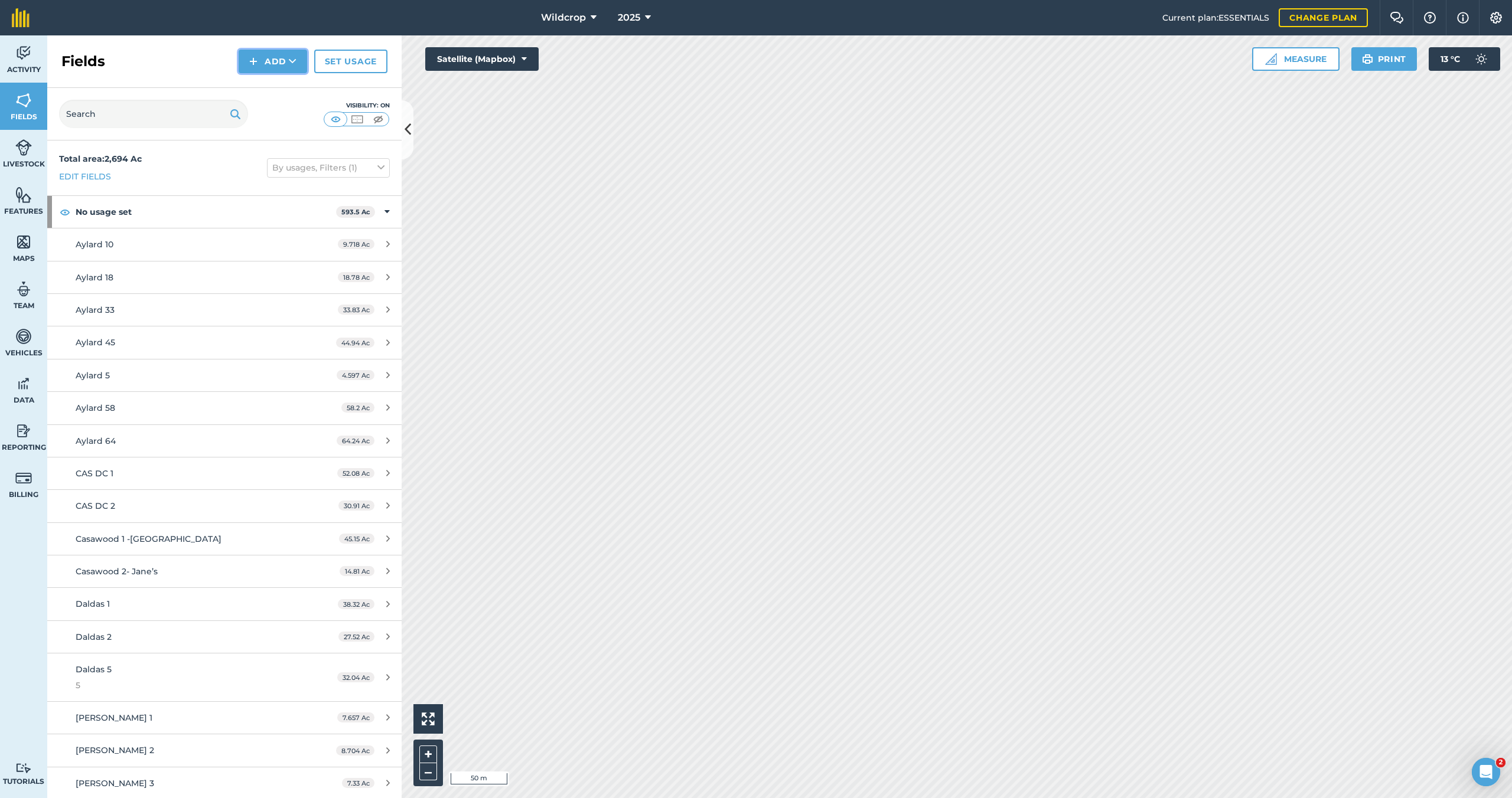
click at [267, 60] on button "Add" at bounding box center [272, 62] width 68 height 24
click at [277, 89] on link "Draw" at bounding box center [272, 87] width 65 height 26
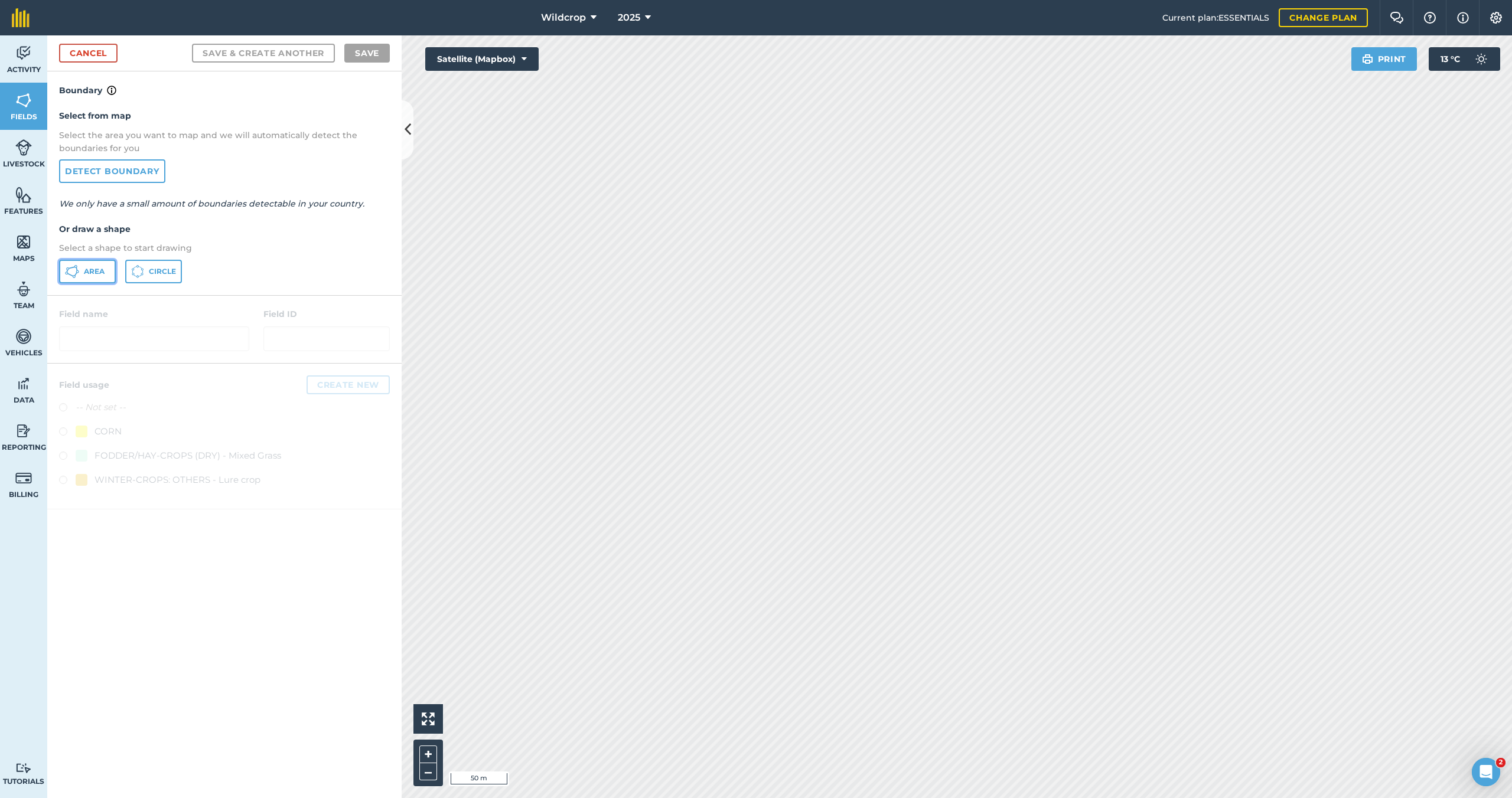
click at [95, 270] on span "Area" at bounding box center [94, 272] width 21 height 9
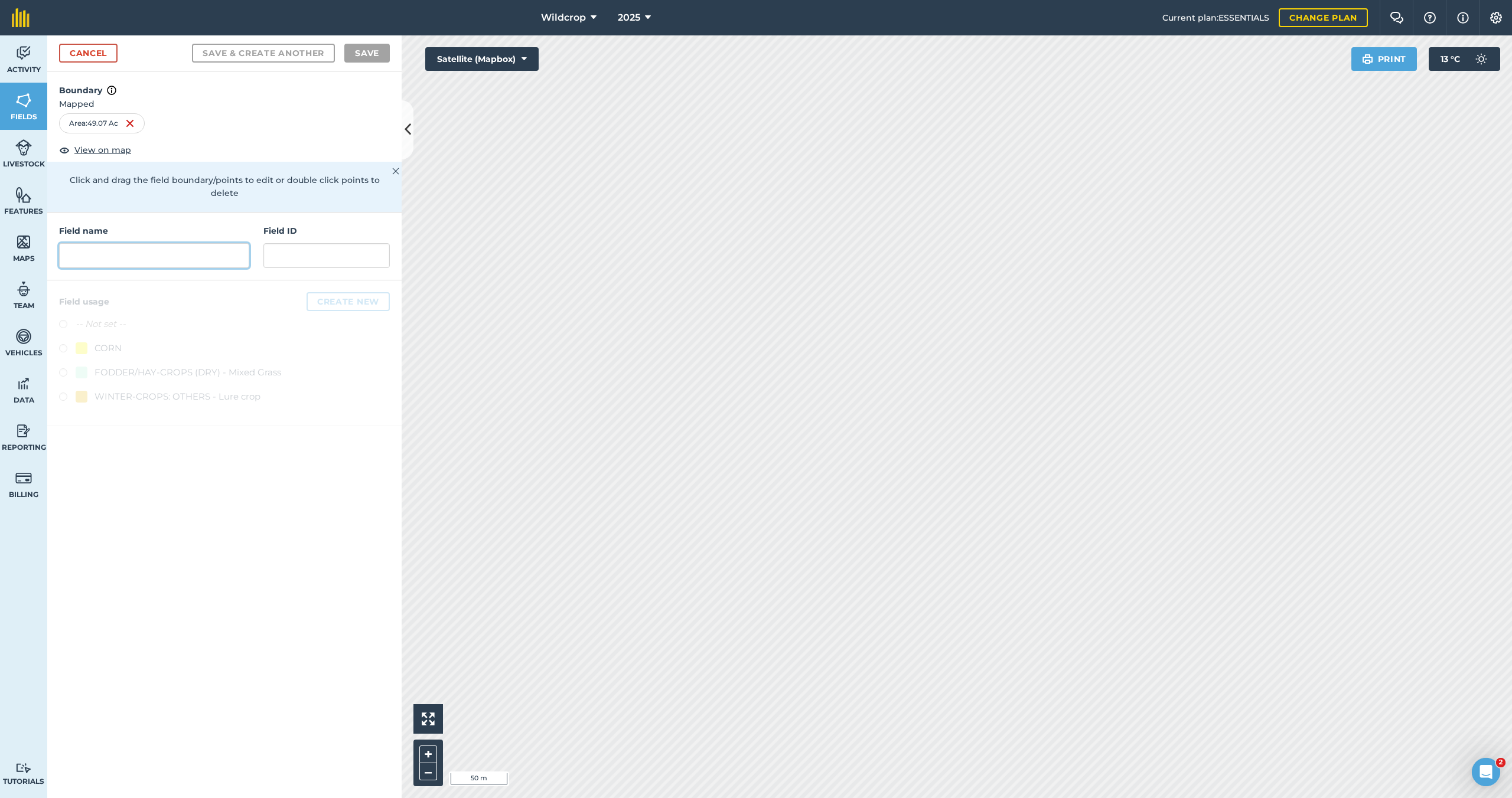
click at [96, 244] on input "text" at bounding box center [154, 255] width 190 height 25
type input "[PERSON_NAME] 1"
click at [64, 344] on label at bounding box center [67, 350] width 16 height 12
radio input "true"
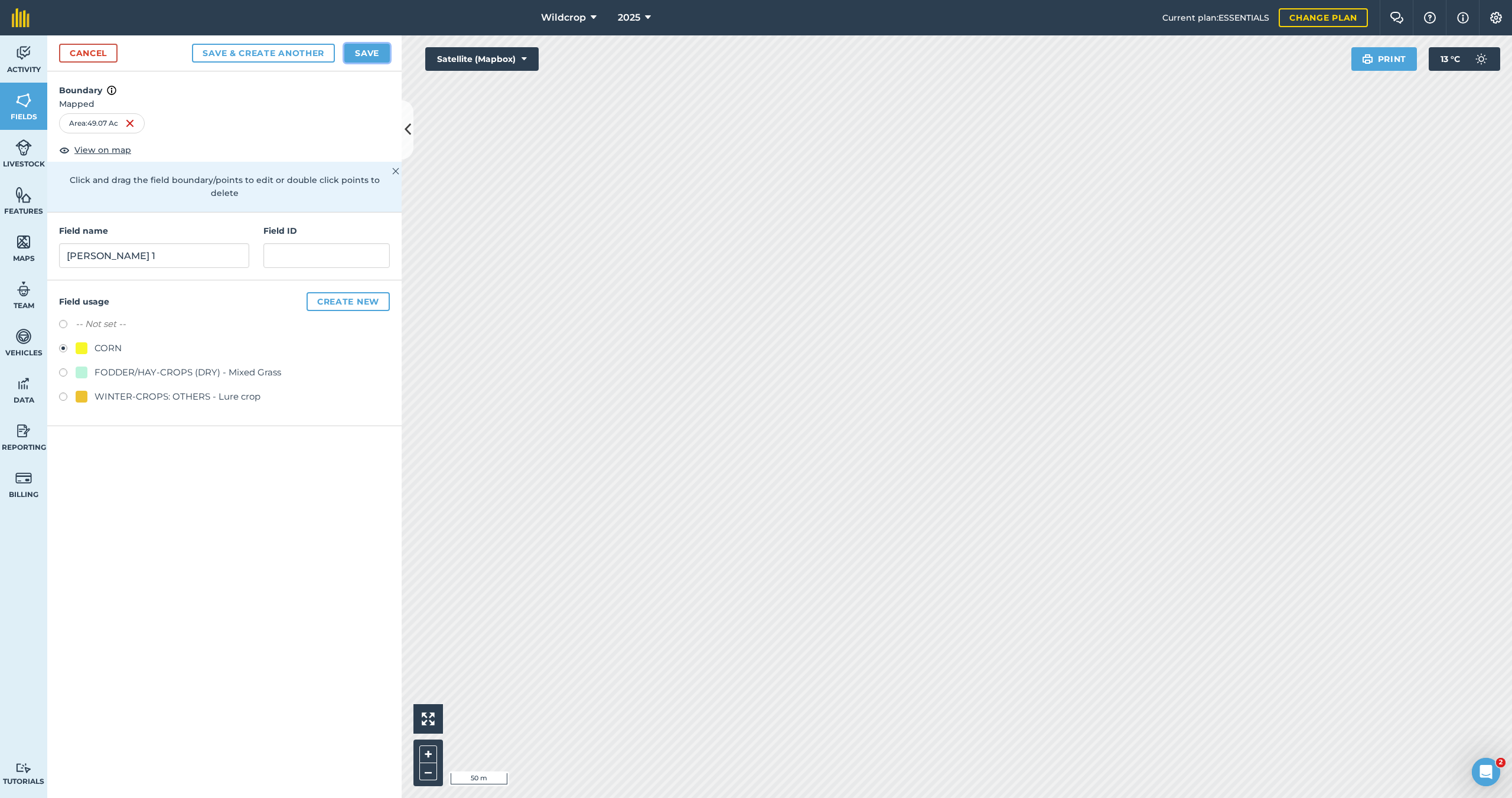
click at [369, 55] on button "Save" at bounding box center [367, 53] width 45 height 19
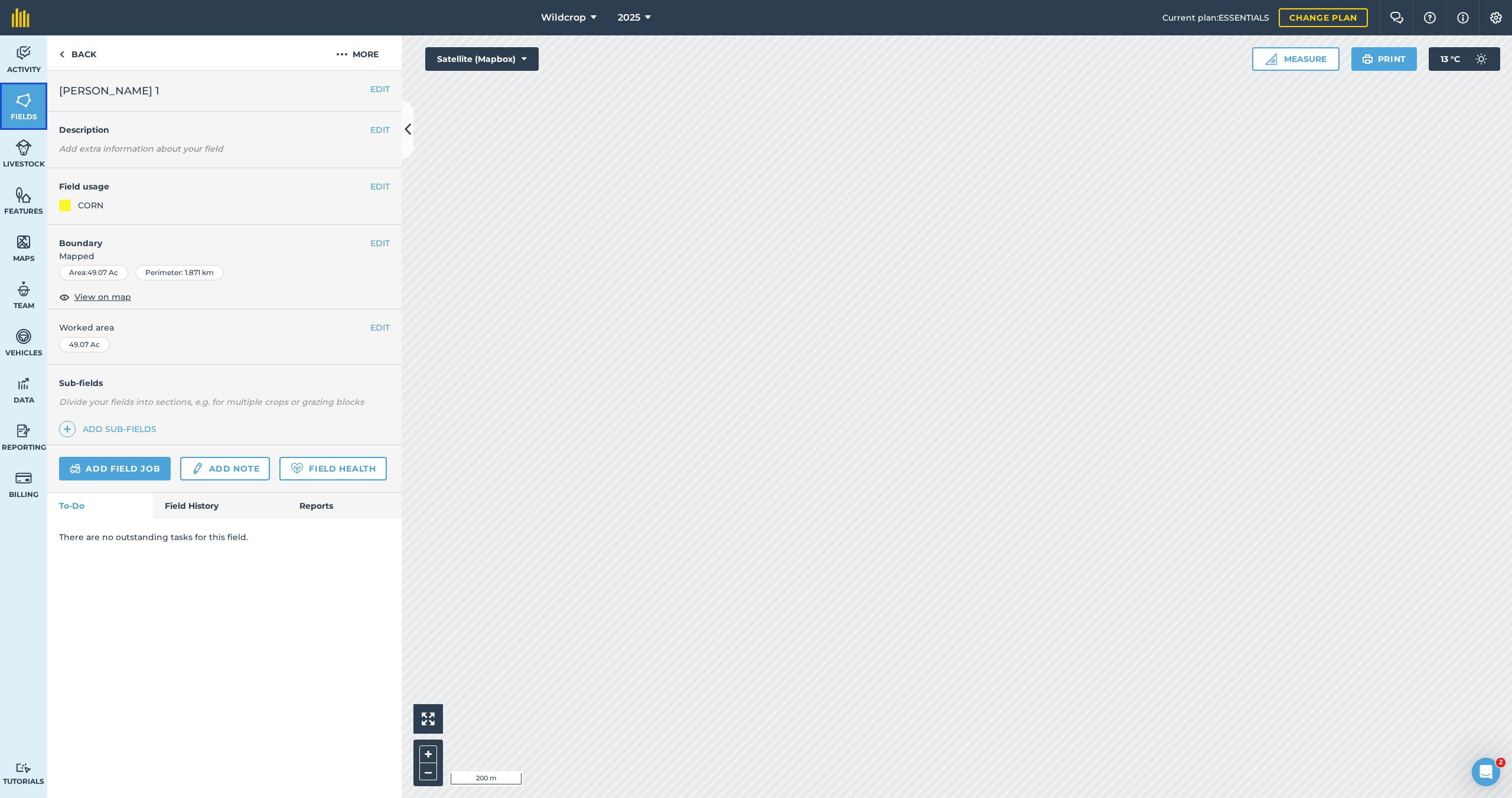
click at [27, 102] on img at bounding box center [24, 100] width 16 height 17
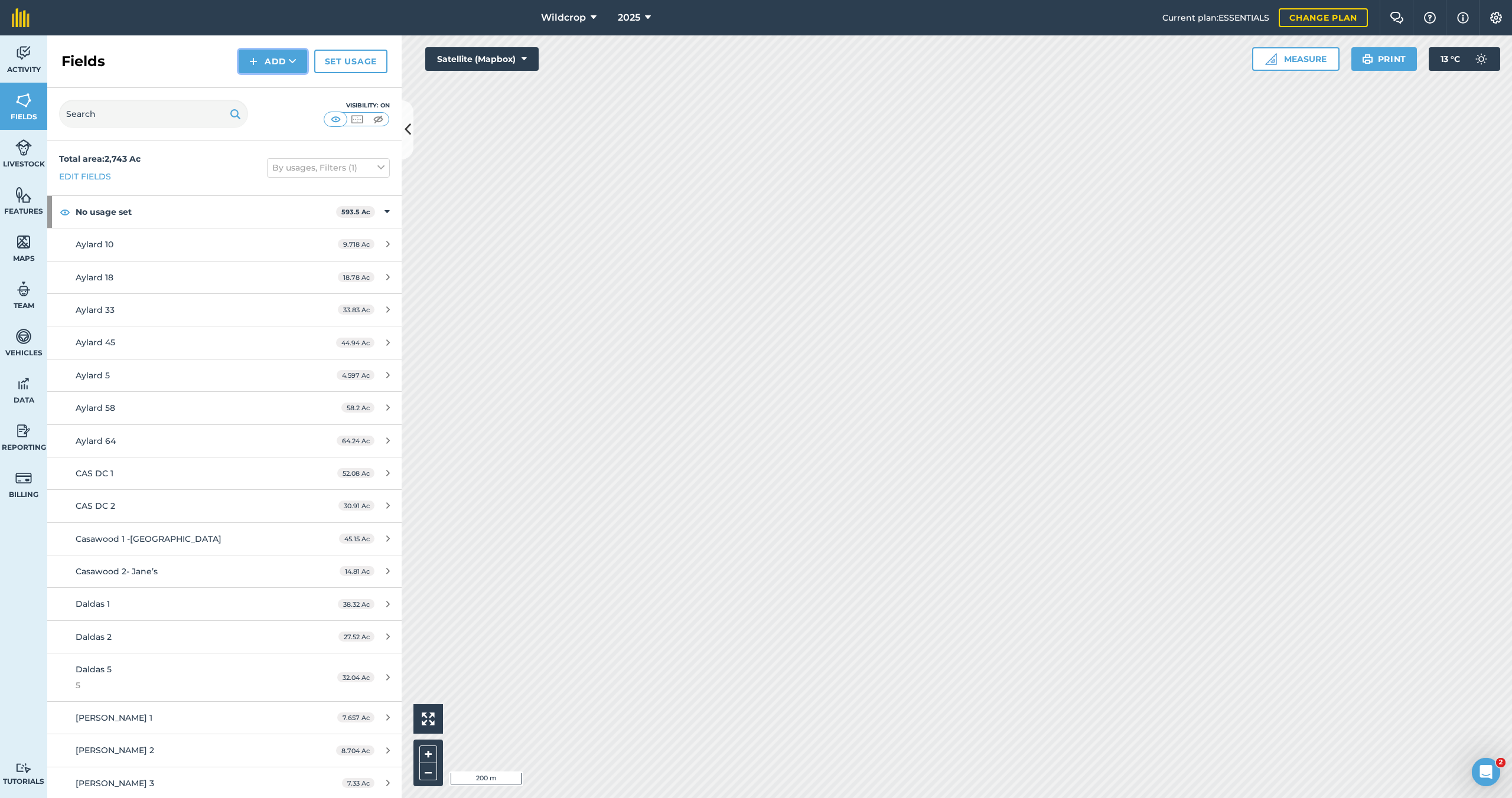
click at [274, 56] on button "Add" at bounding box center [272, 62] width 68 height 24
click at [272, 85] on link "Draw" at bounding box center [272, 87] width 65 height 26
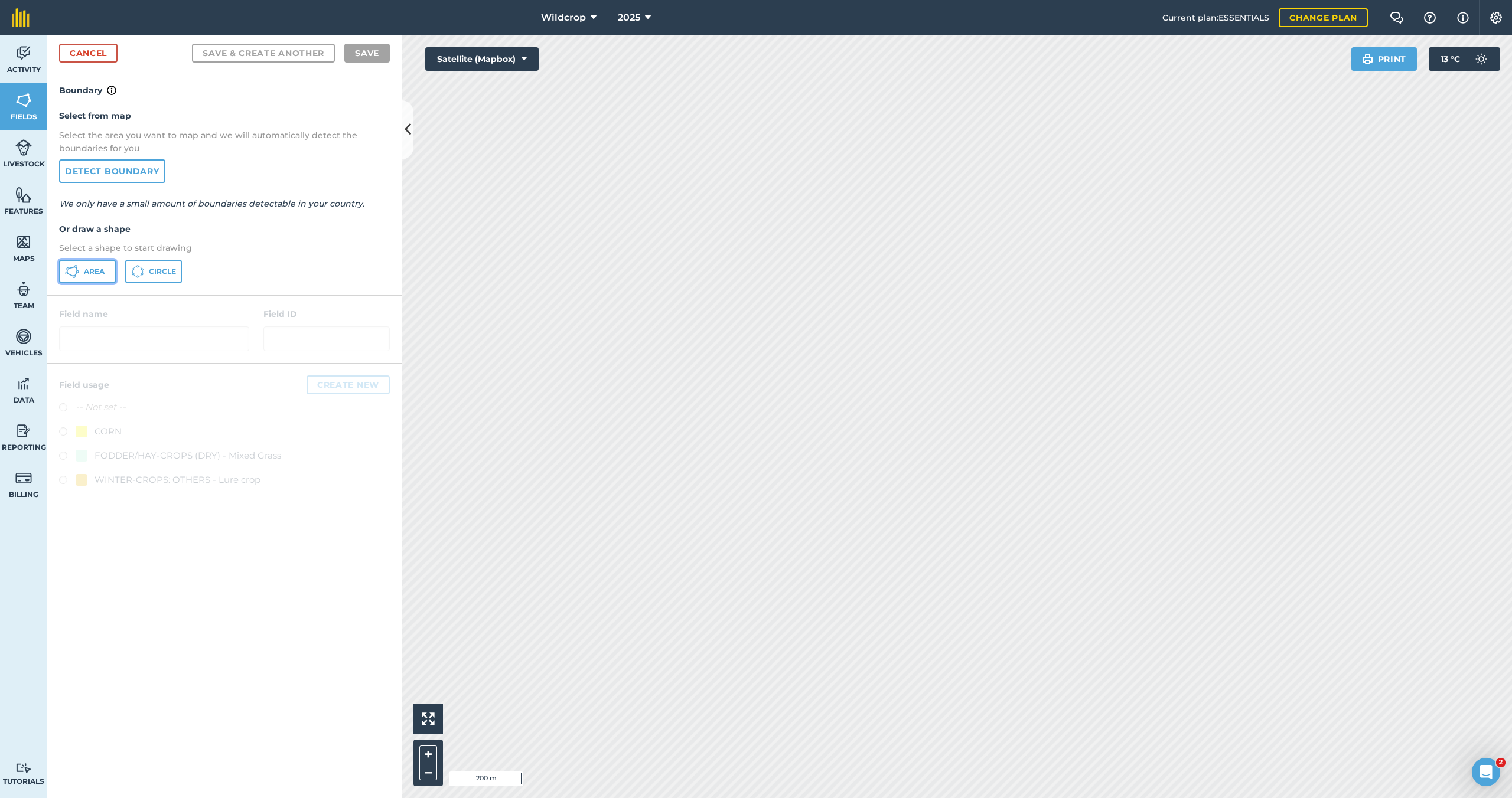
click at [94, 269] on span "Area" at bounding box center [94, 272] width 21 height 9
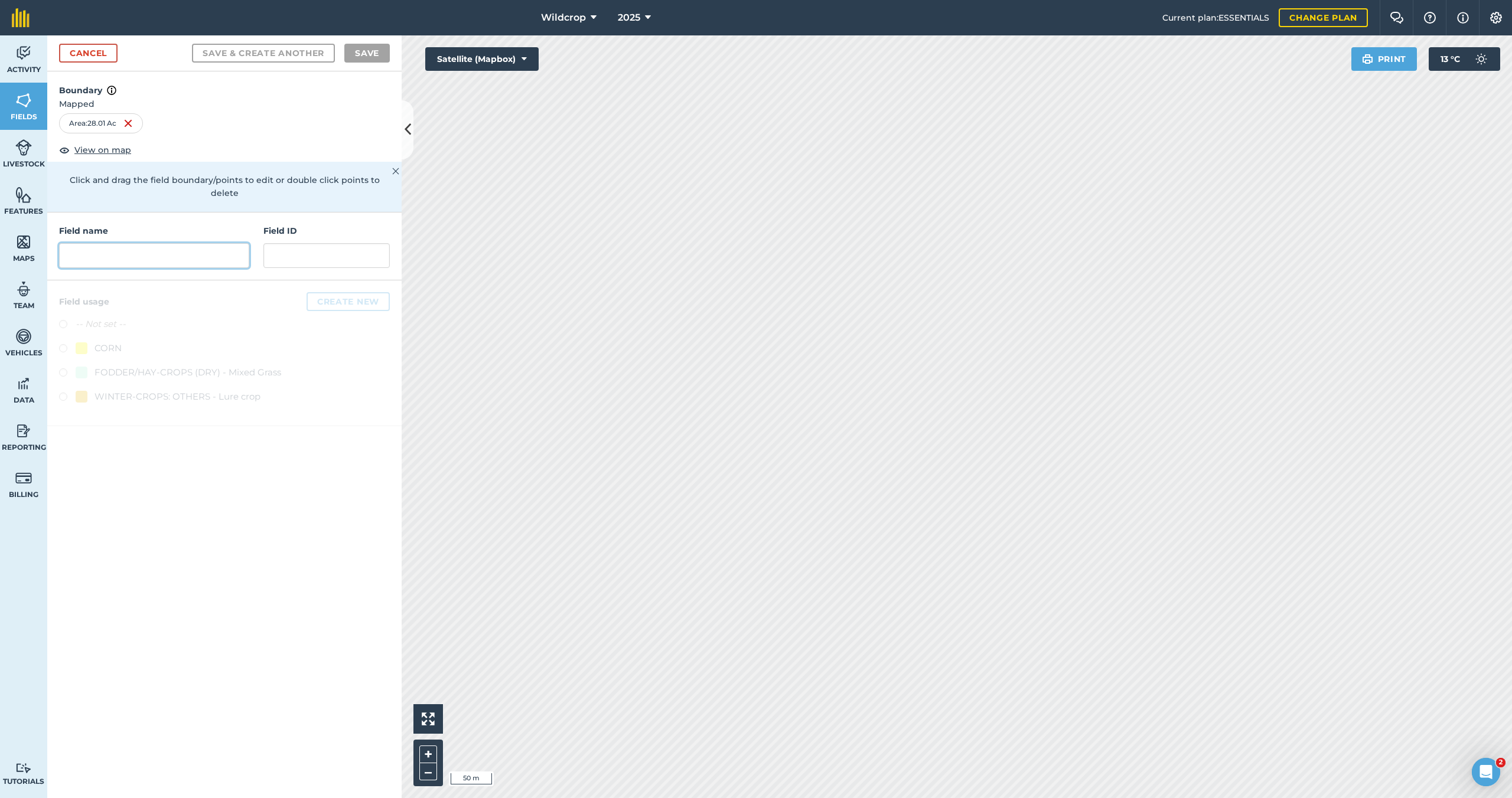
click at [88, 247] on input "text" at bounding box center [154, 255] width 190 height 25
type input "R. Wikk 3"
click at [64, 344] on label at bounding box center [67, 350] width 16 height 12
radio input "true"
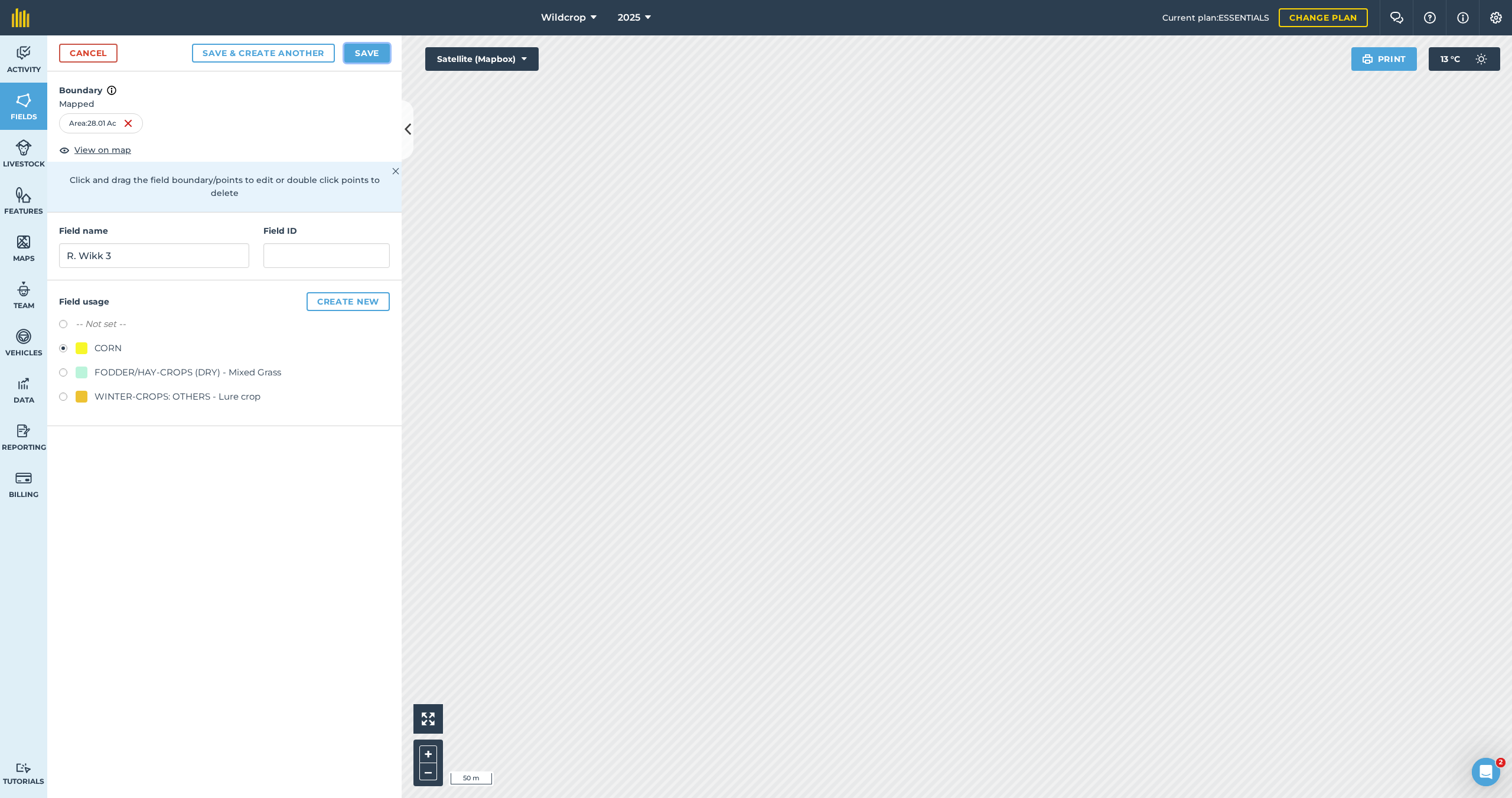
click at [374, 55] on button "Save" at bounding box center [367, 53] width 45 height 19
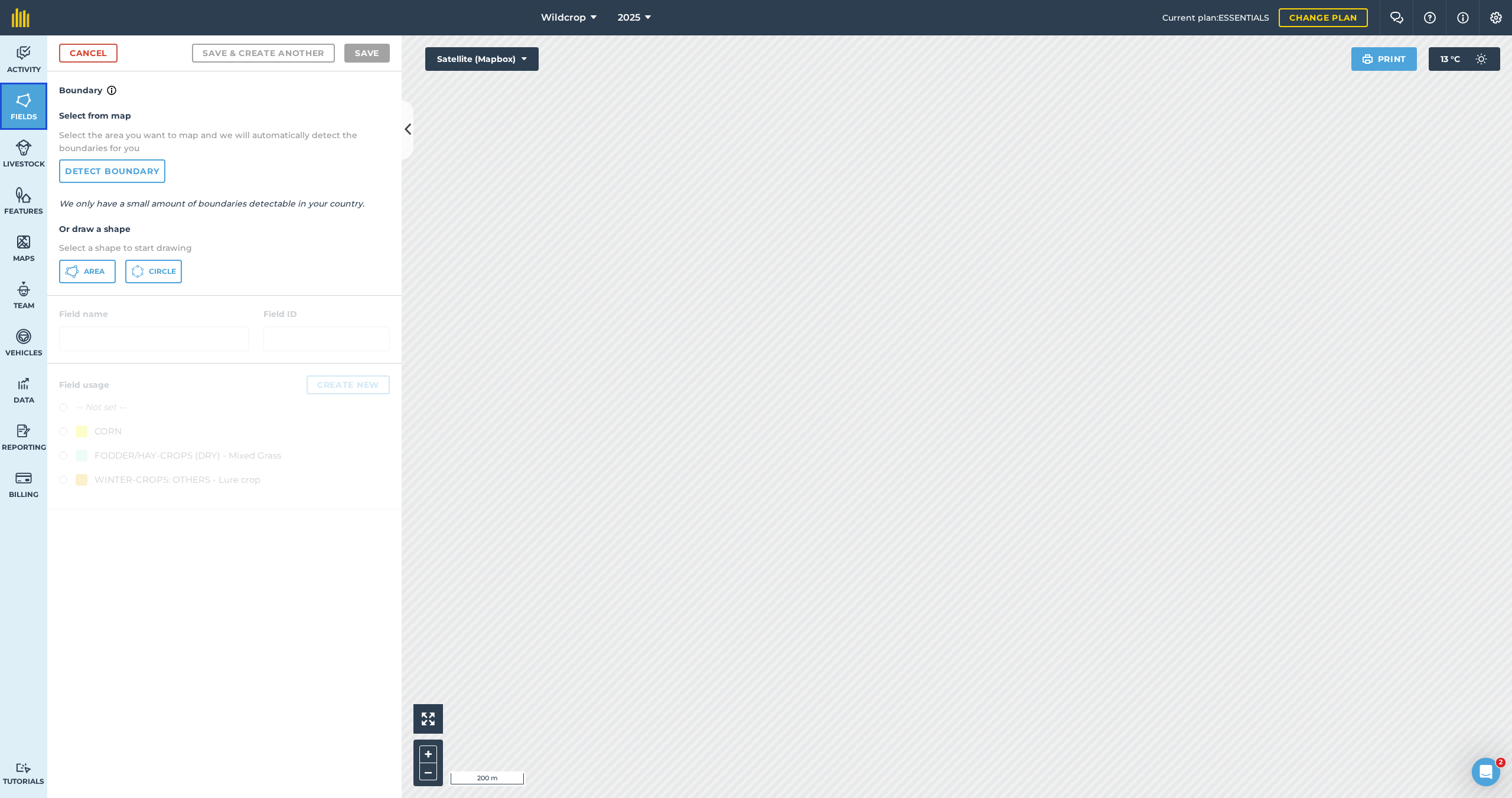
click at [19, 110] on link "Fields" at bounding box center [24, 106] width 47 height 47
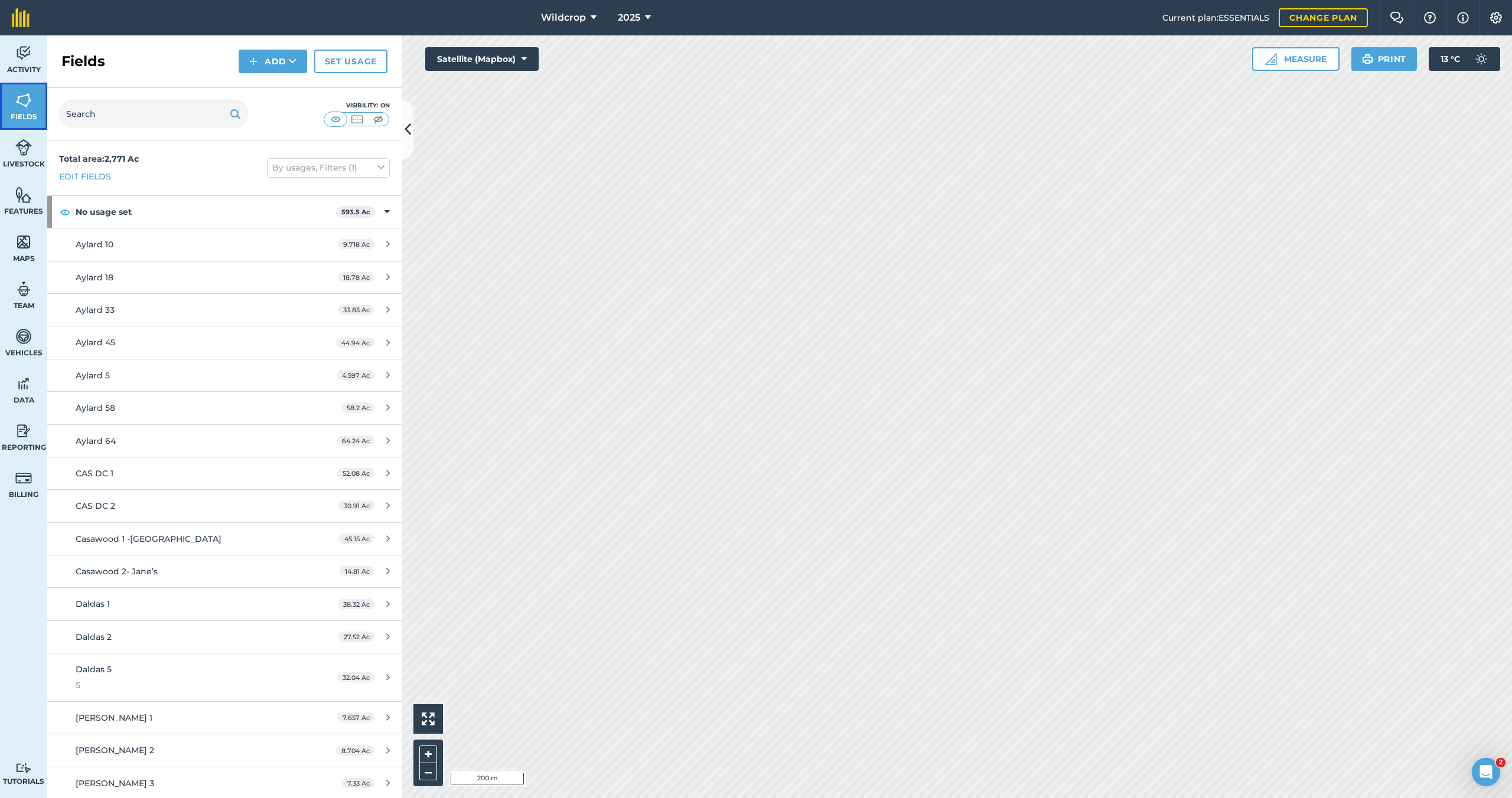
click at [29, 109] on link "Fields" at bounding box center [24, 106] width 47 height 47
click at [594, 18] on icon at bounding box center [594, 18] width 5 height 15
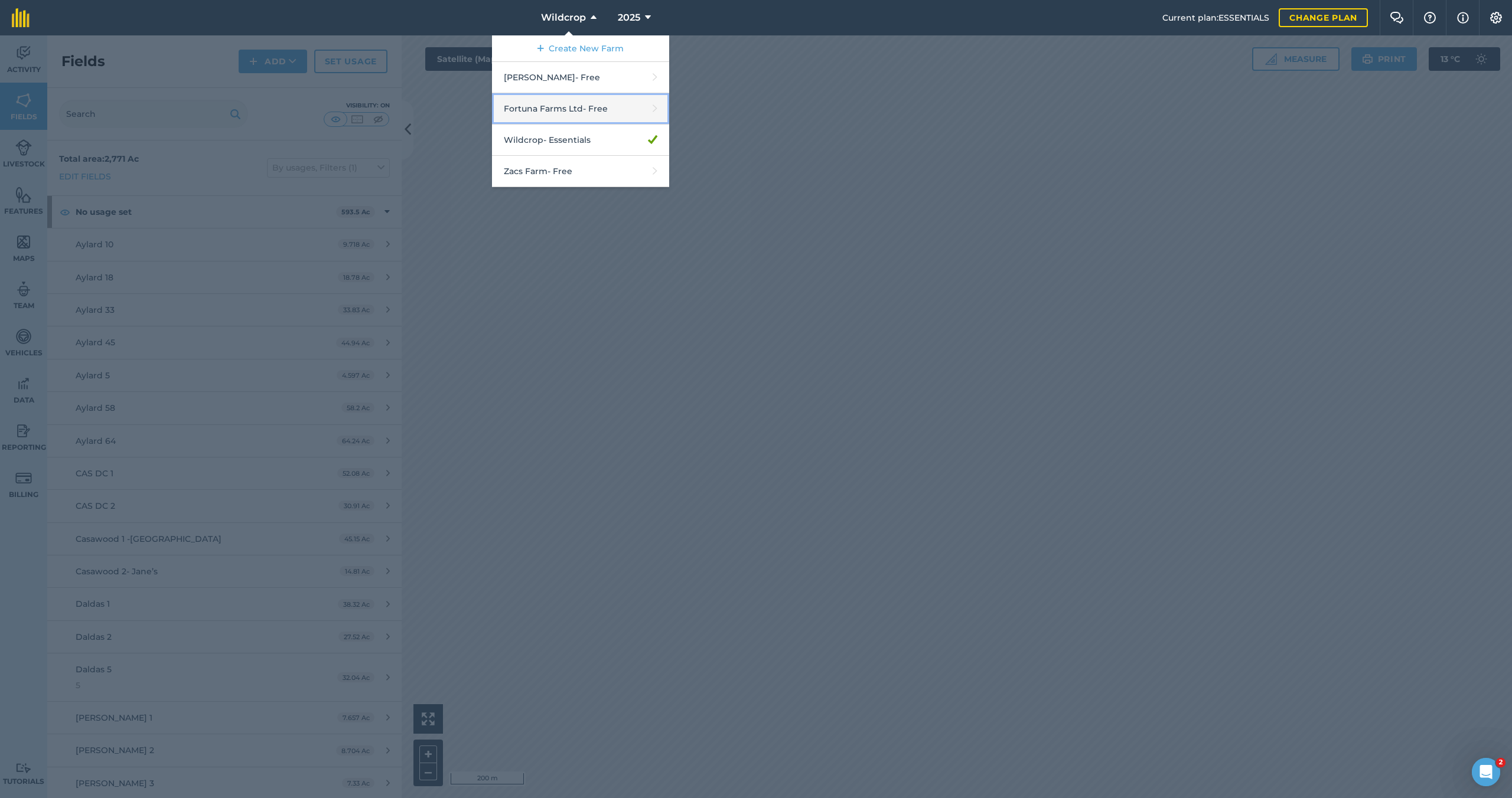
click at [565, 111] on link "Fortuna Farms Ltd - Free" at bounding box center [580, 109] width 177 height 31
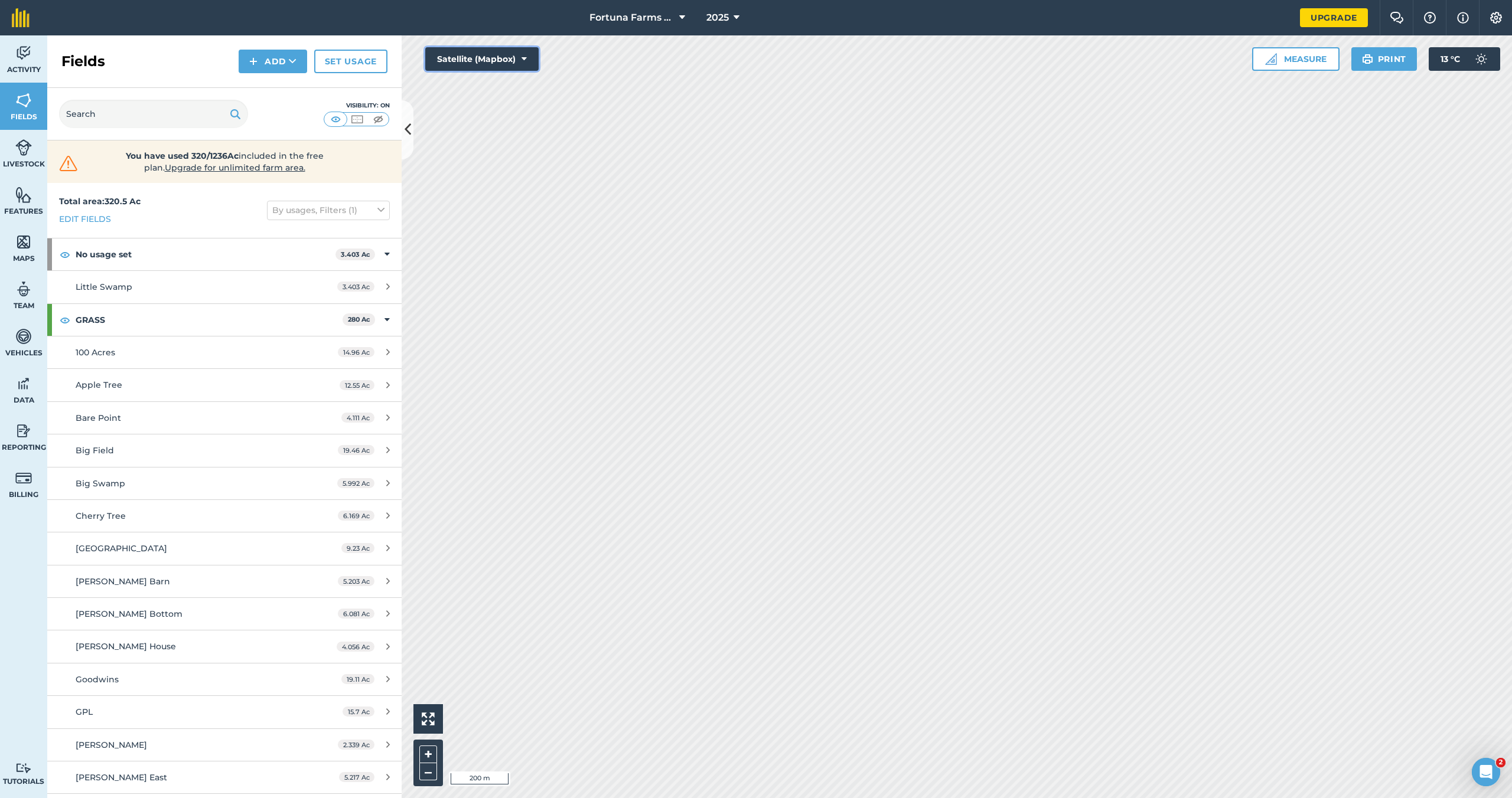
click at [526, 57] on icon at bounding box center [525, 58] width 5 height 12
click at [683, 17] on icon at bounding box center [682, 18] width 5 height 15
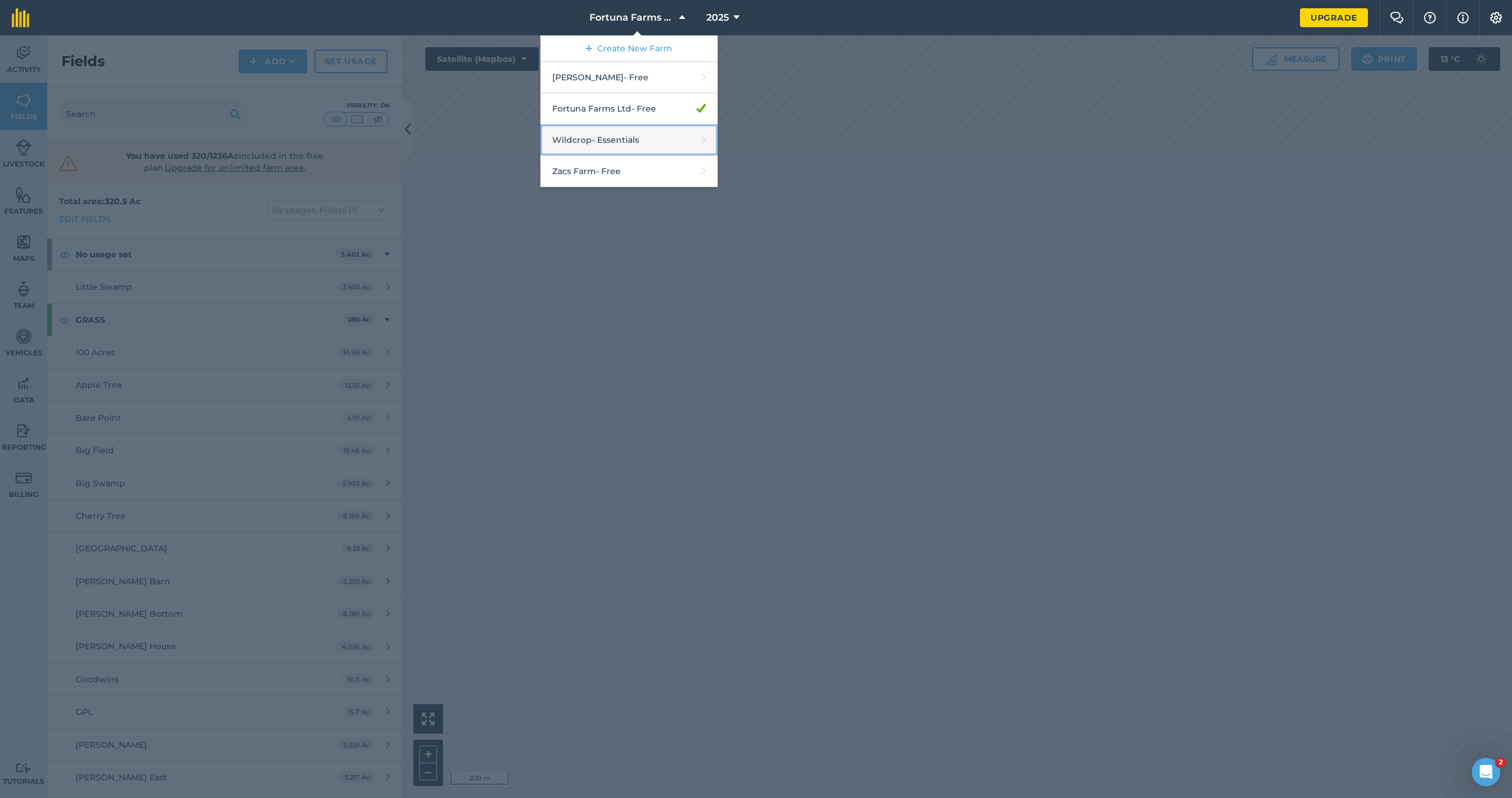
click at [627, 143] on link "Wildcrop - Essentials" at bounding box center [628, 140] width 177 height 31
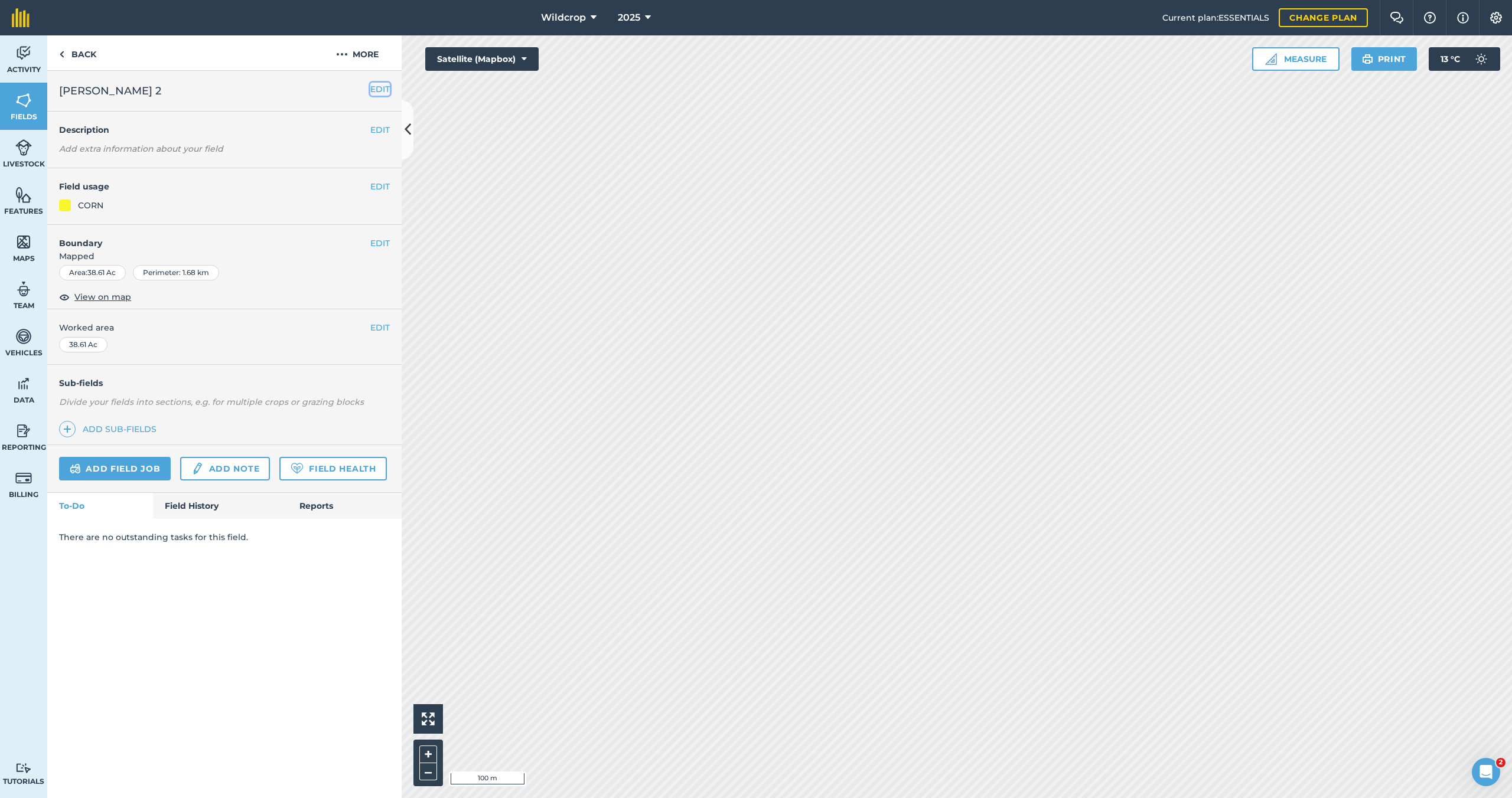
click at [384, 90] on button "EDIT" at bounding box center [379, 89] width 19 height 13
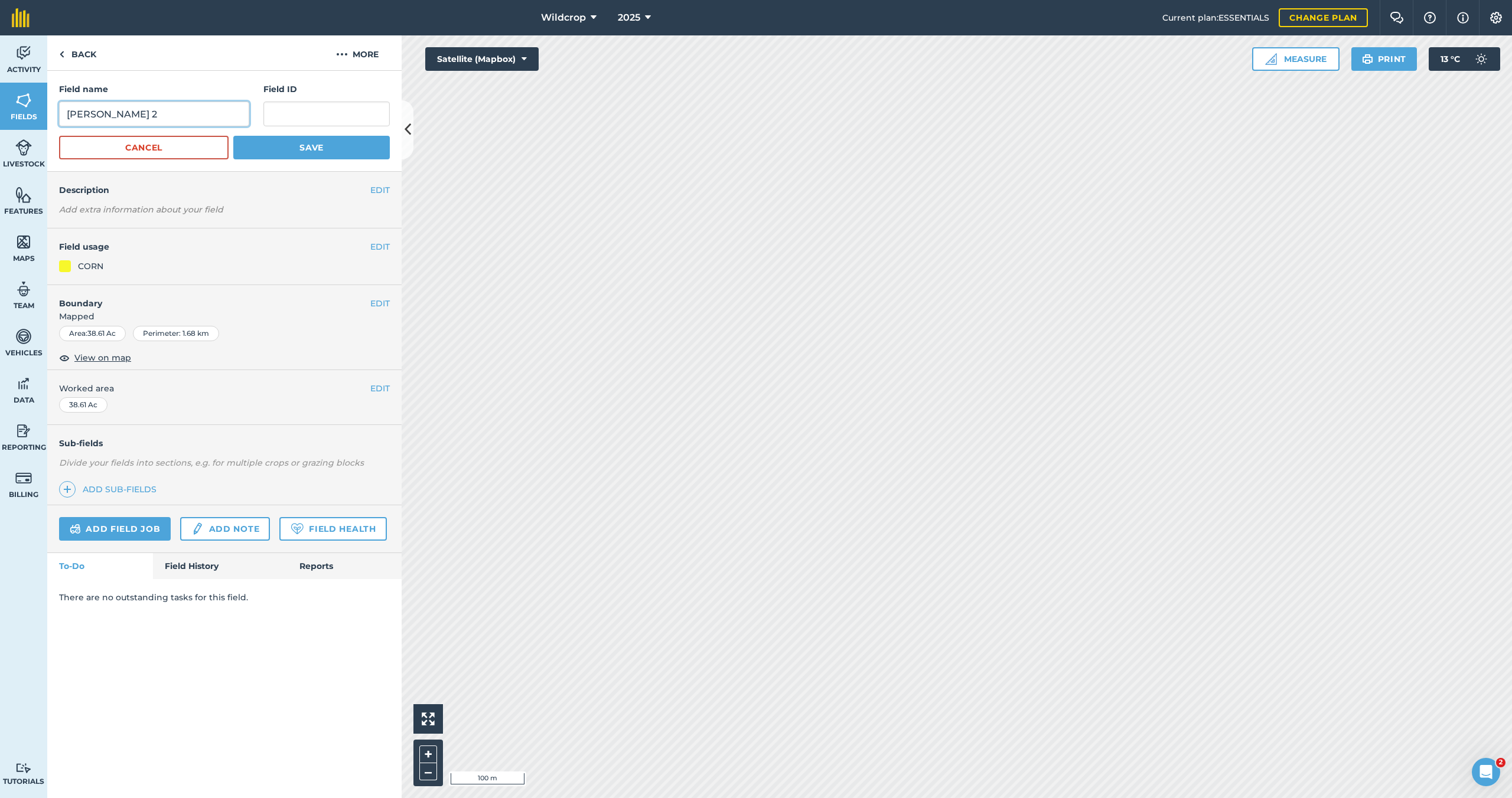
click at [94, 116] on input "Ridley Winkkerink 2" at bounding box center [154, 114] width 190 height 25
click at [96, 115] on input "Ridley Winkkerink 2" at bounding box center [154, 114] width 190 height 25
click at [134, 115] on input "R. Winkkerink 2" at bounding box center [154, 114] width 190 height 25
drag, startPoint x: 98, startPoint y: 115, endPoint x: 105, endPoint y: 114, distance: 7.1
click at [98, 115] on input "R. Winkkerink 2" at bounding box center [154, 114] width 190 height 25
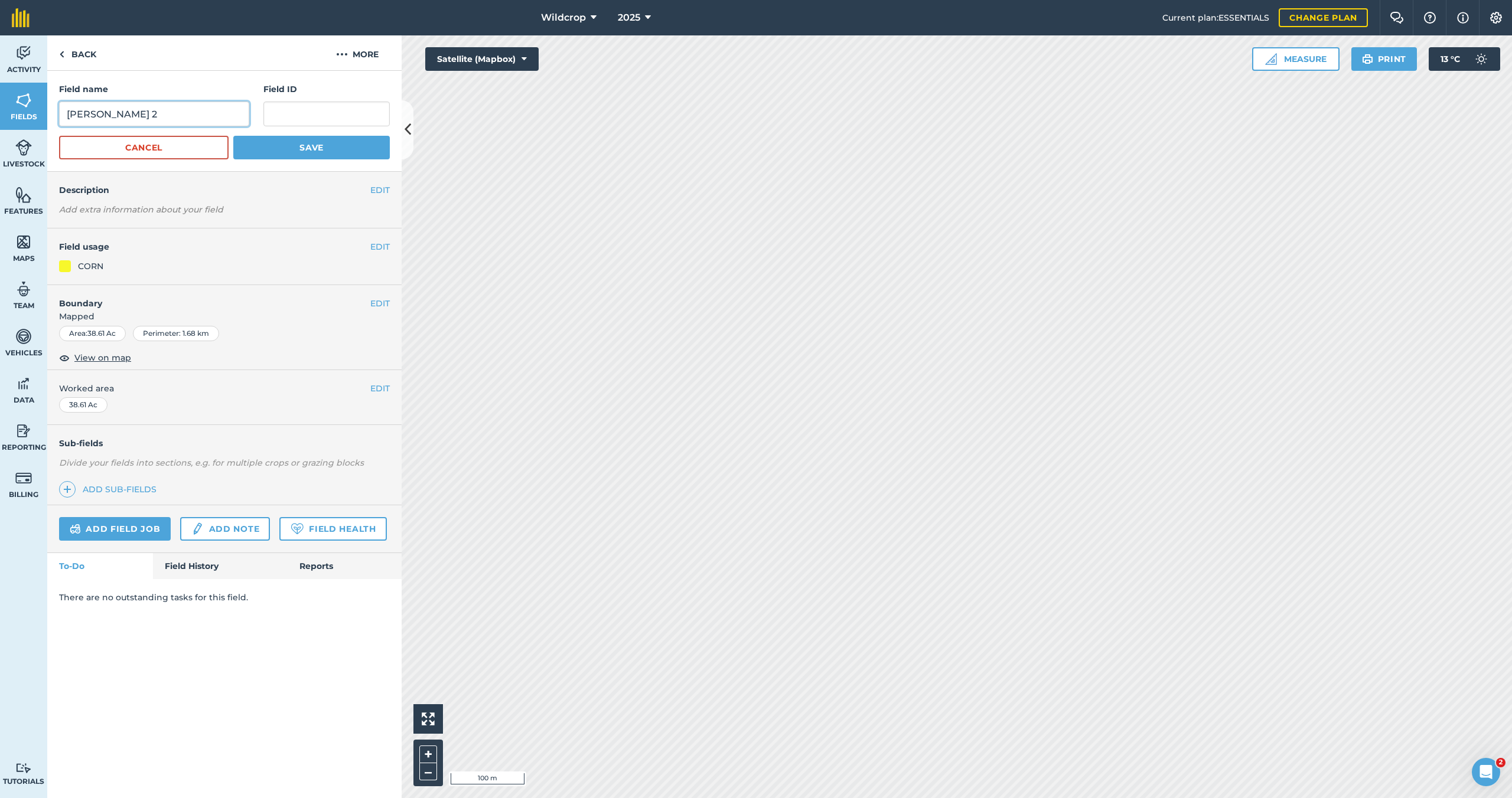
type input "[PERSON_NAME] 2"
click at [308, 147] on button "Save" at bounding box center [312, 147] width 156 height 24
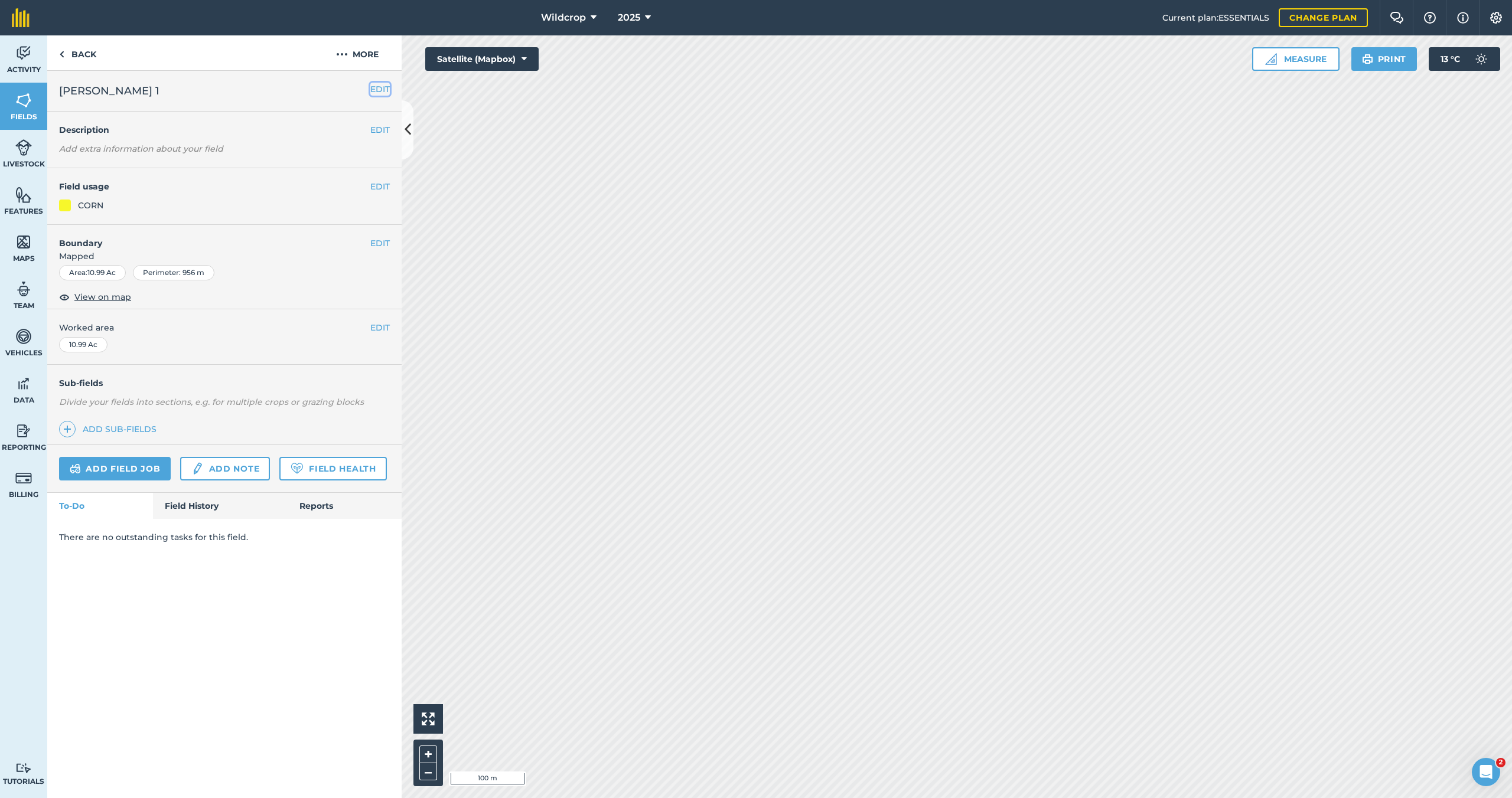
click at [381, 90] on button "EDIT" at bounding box center [379, 89] width 19 height 13
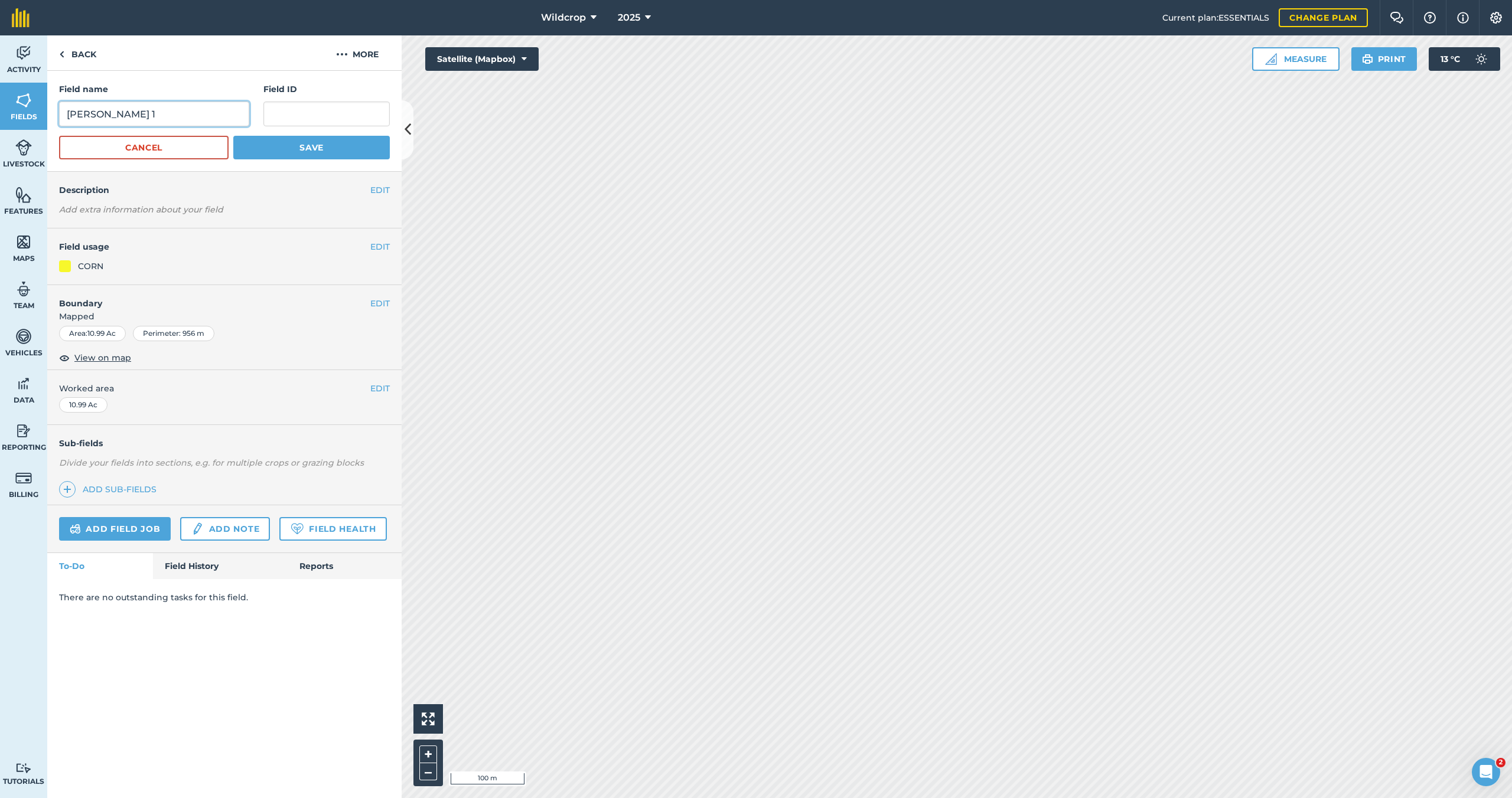
click at [95, 115] on input "Ridley Wikkerink 1" at bounding box center [154, 114] width 190 height 25
type input "[PERSON_NAME] 1"
click at [301, 147] on button "Save" at bounding box center [312, 147] width 156 height 24
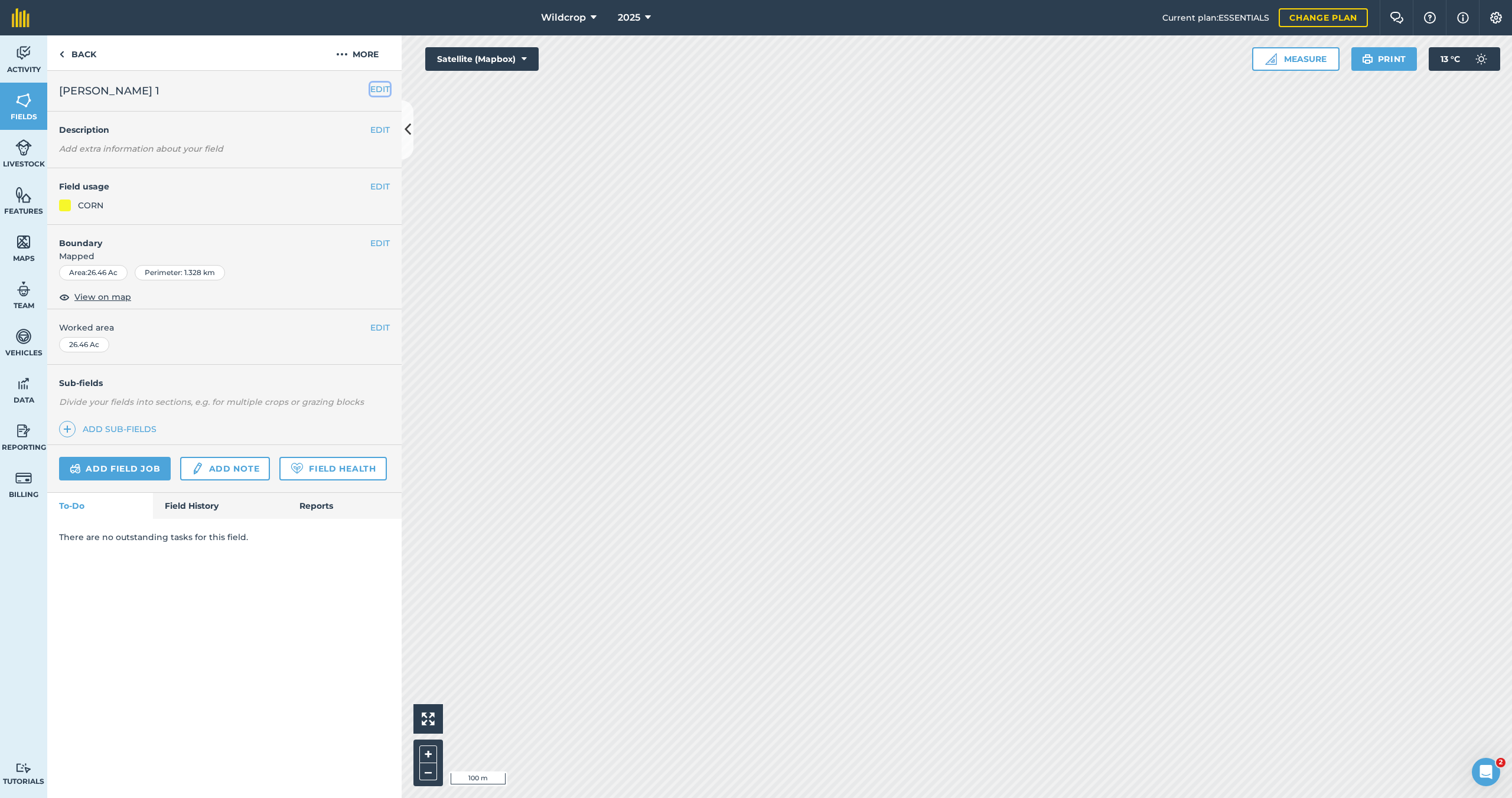
click at [381, 90] on button "EDIT" at bounding box center [379, 89] width 19 height 13
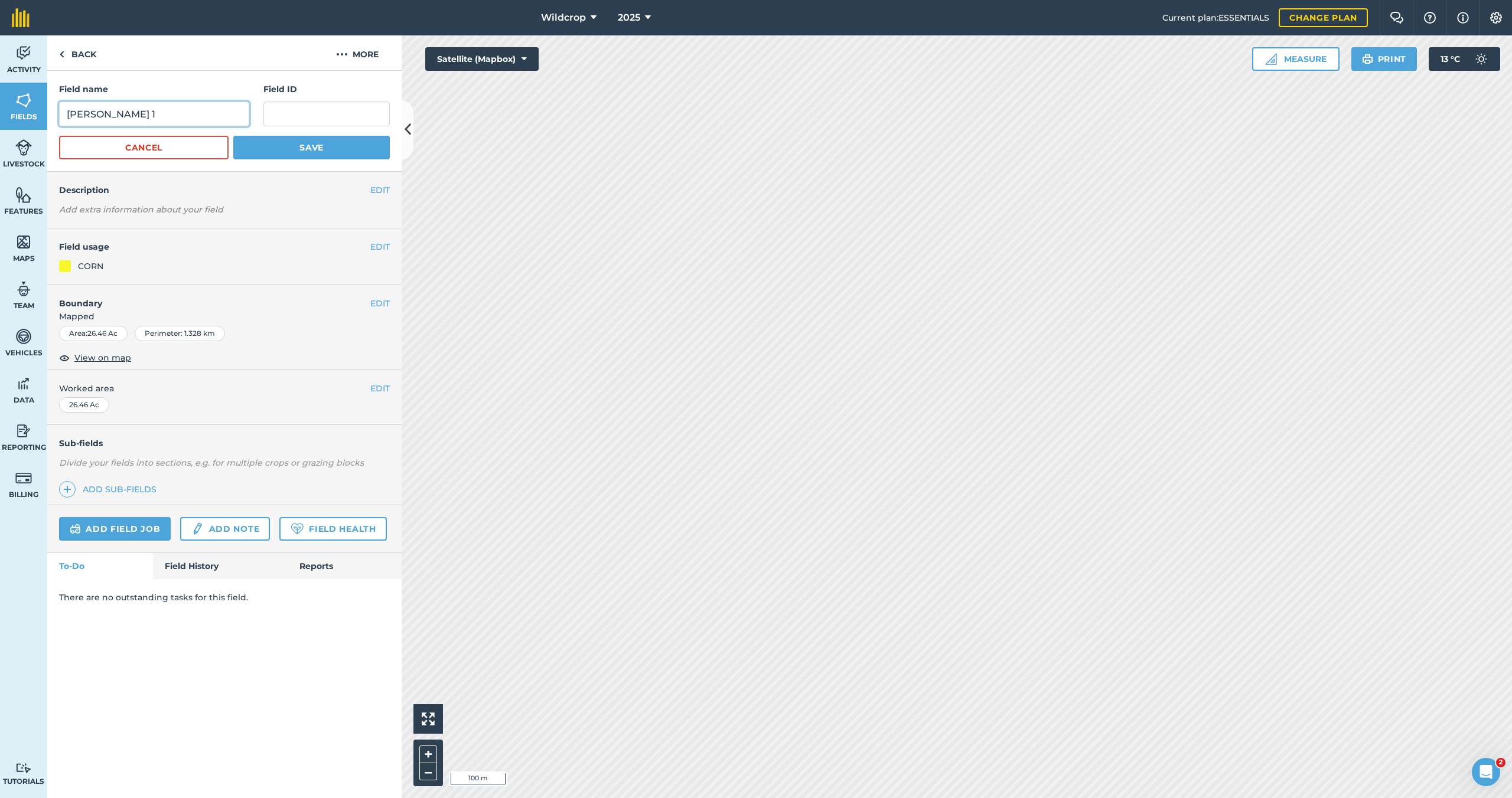
drag, startPoint x: 94, startPoint y: 115, endPoint x: 64, endPoint y: 114, distance: 30.0
click at [64, 114] on input "Oliver 1" at bounding box center [154, 114] width 190 height 25
type input "B 1"
click at [196, 147] on button "Cancel" at bounding box center [144, 147] width 169 height 24
